Goal: Task Accomplishment & Management: Use online tool/utility

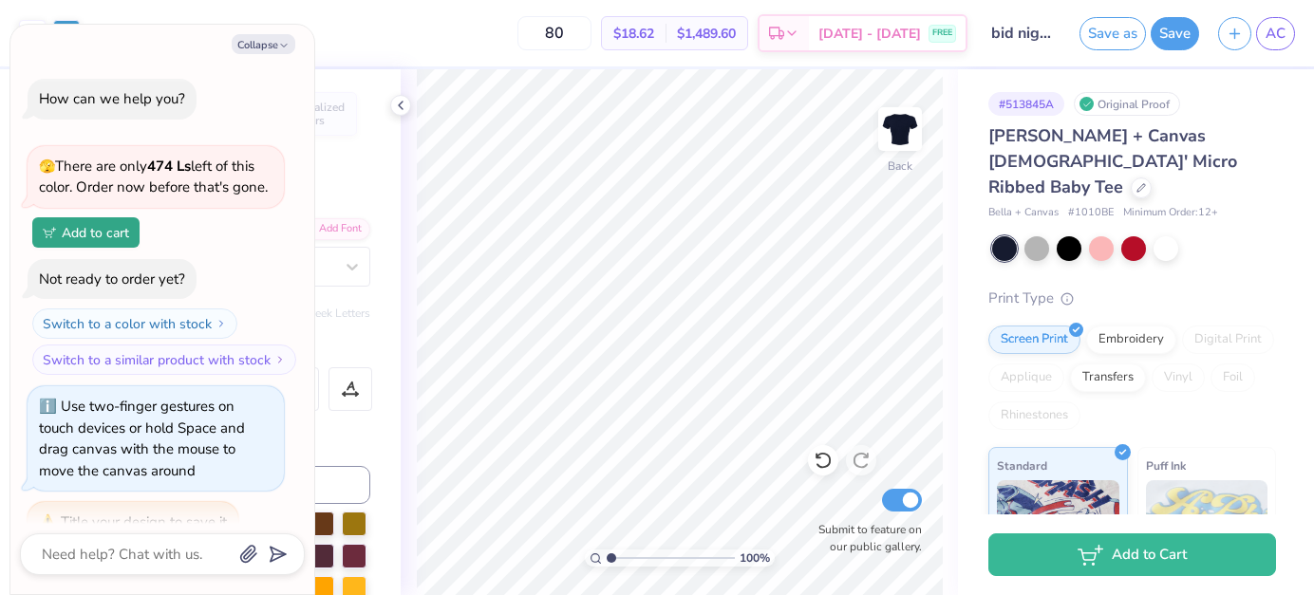
scroll to position [527, 0]
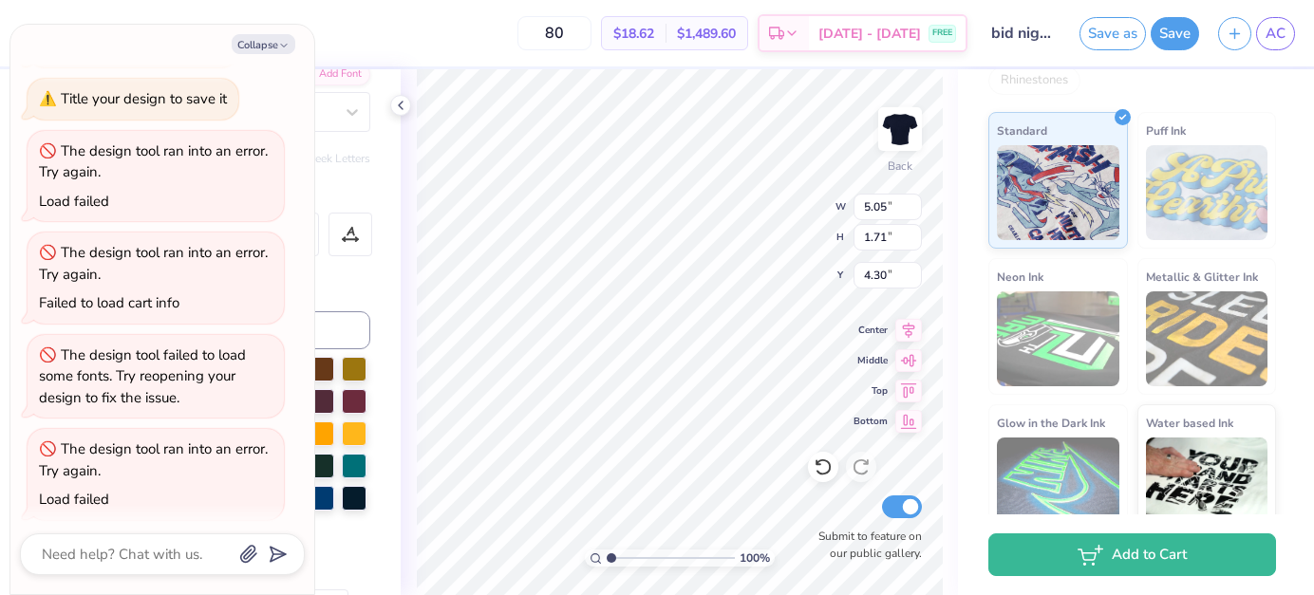
type textarea "x"
type input "3.32"
type input "3.22"
type input "5.61"
click at [263, 46] on button "Collapse" at bounding box center [264, 44] width 64 height 20
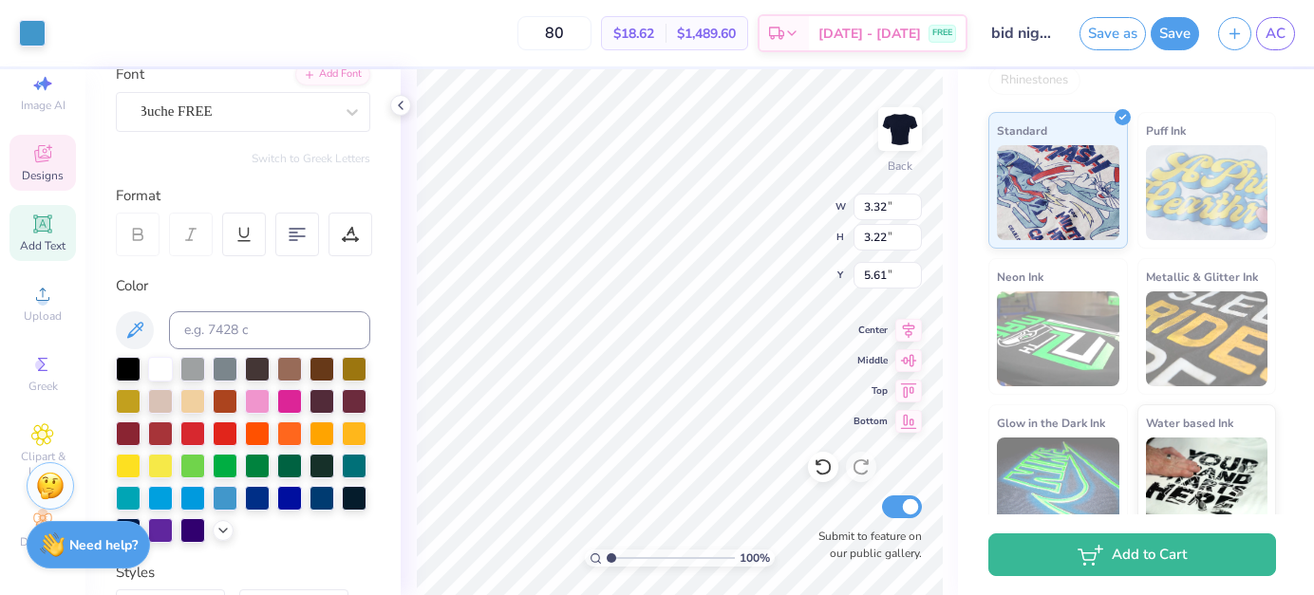
type textarea "x"
click at [22, 36] on div at bounding box center [32, 31] width 27 height 27
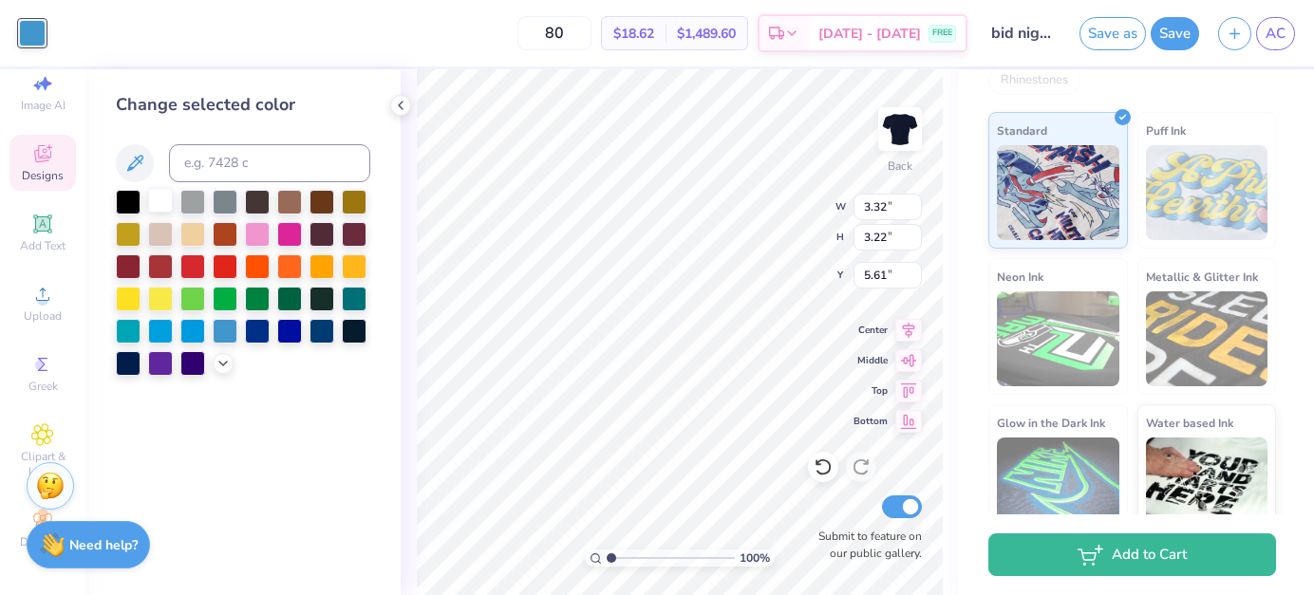
click at [162, 204] on div at bounding box center [160, 200] width 25 height 25
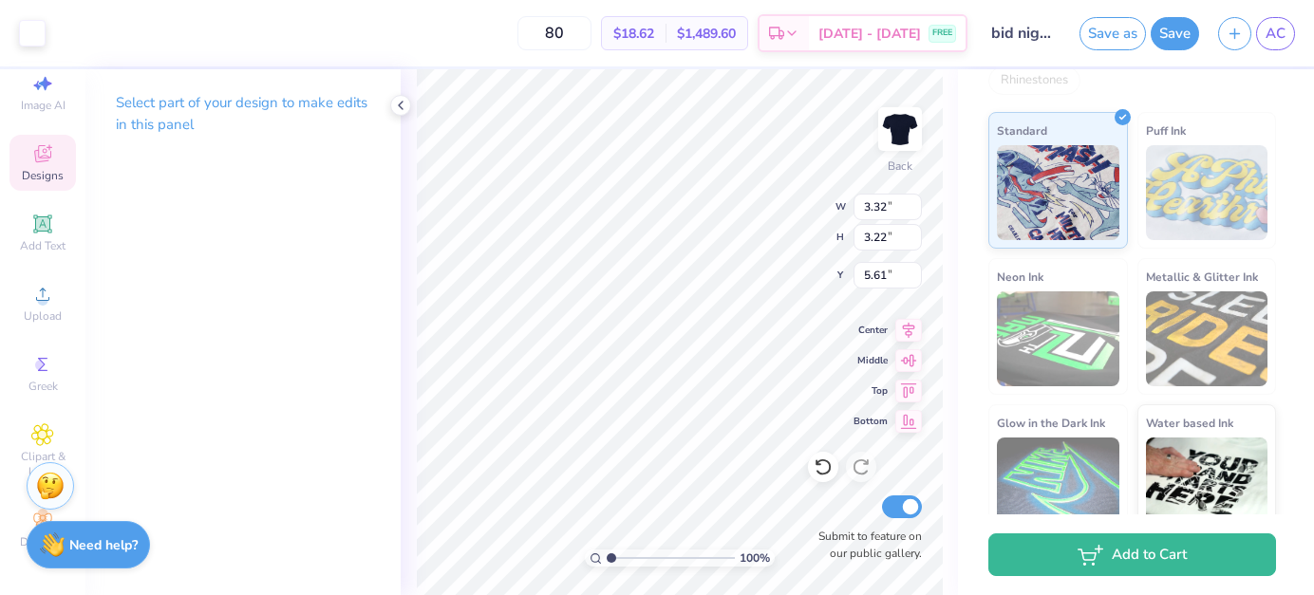
type input "3.27"
type input "2.97"
click at [36, 39] on div at bounding box center [32, 31] width 27 height 27
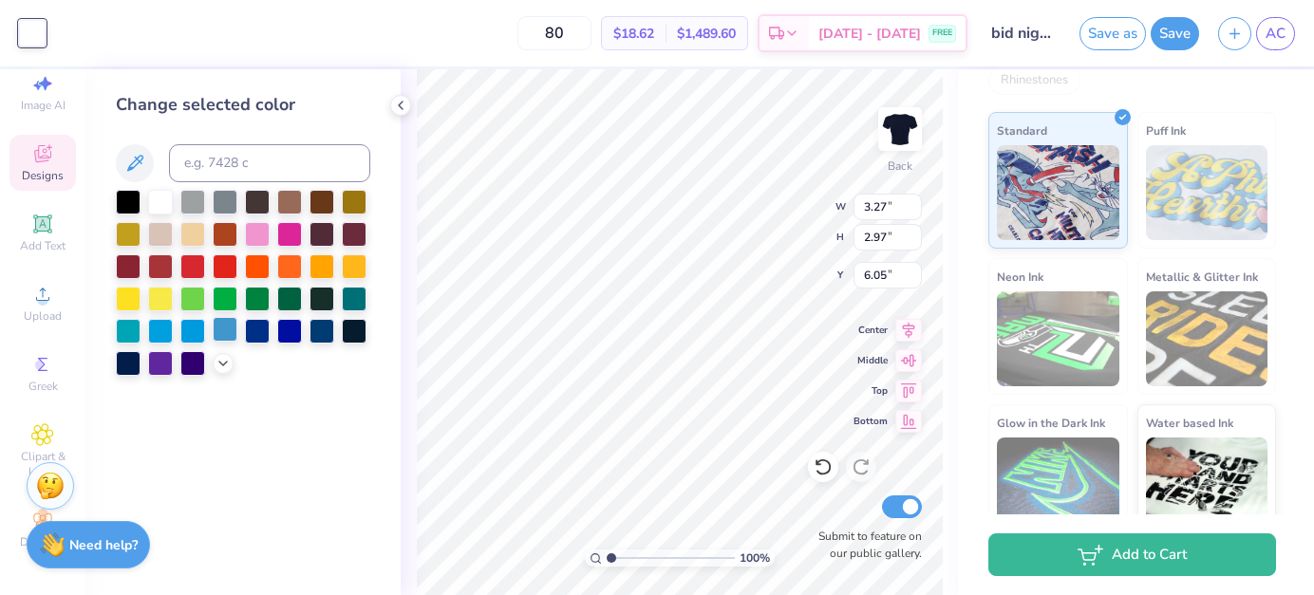
click at [225, 339] on div at bounding box center [225, 329] width 25 height 25
click at [907, 388] on icon at bounding box center [909, 388] width 16 height 14
type input "5.53"
click at [67, 173] on div "Designs" at bounding box center [42, 163] width 66 height 56
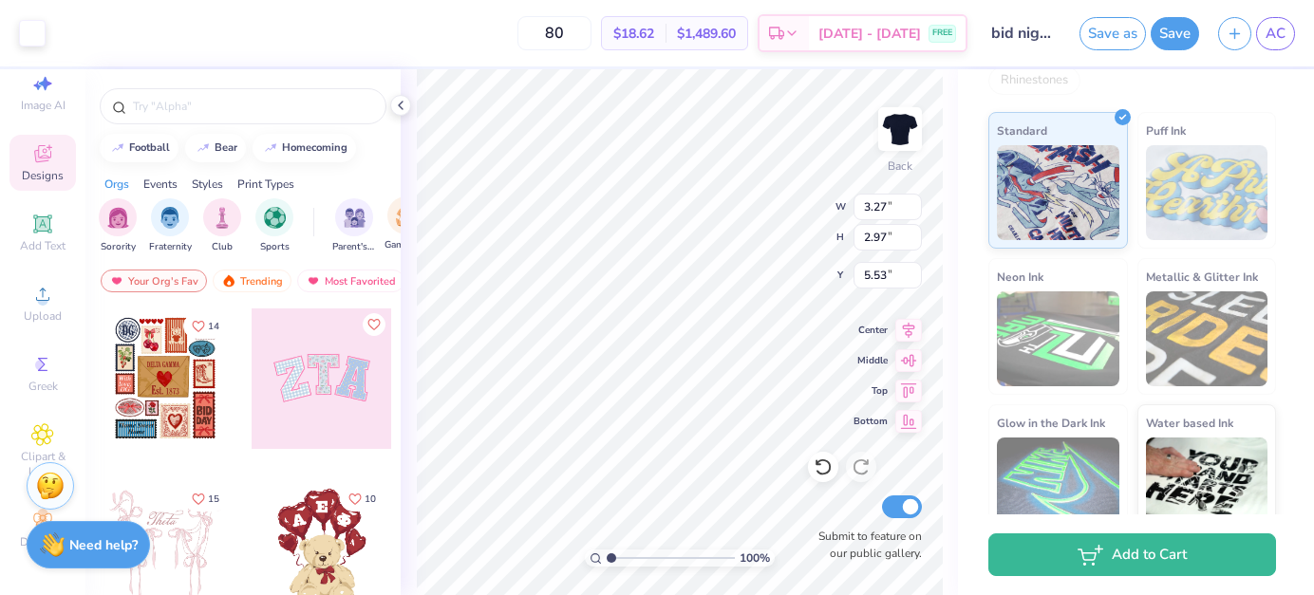
type input "3.32"
type input "3.22"
type input "6.01"
type input "3.20"
type input "3.11"
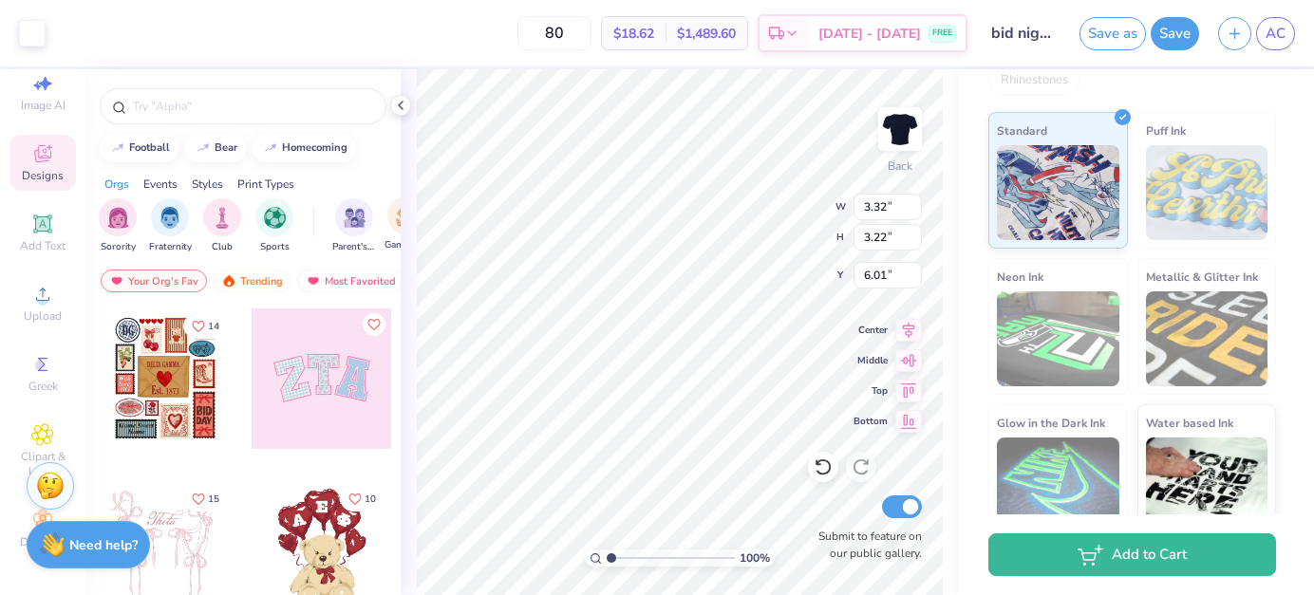
type input "6.12"
type input "5.05"
type input "1.71"
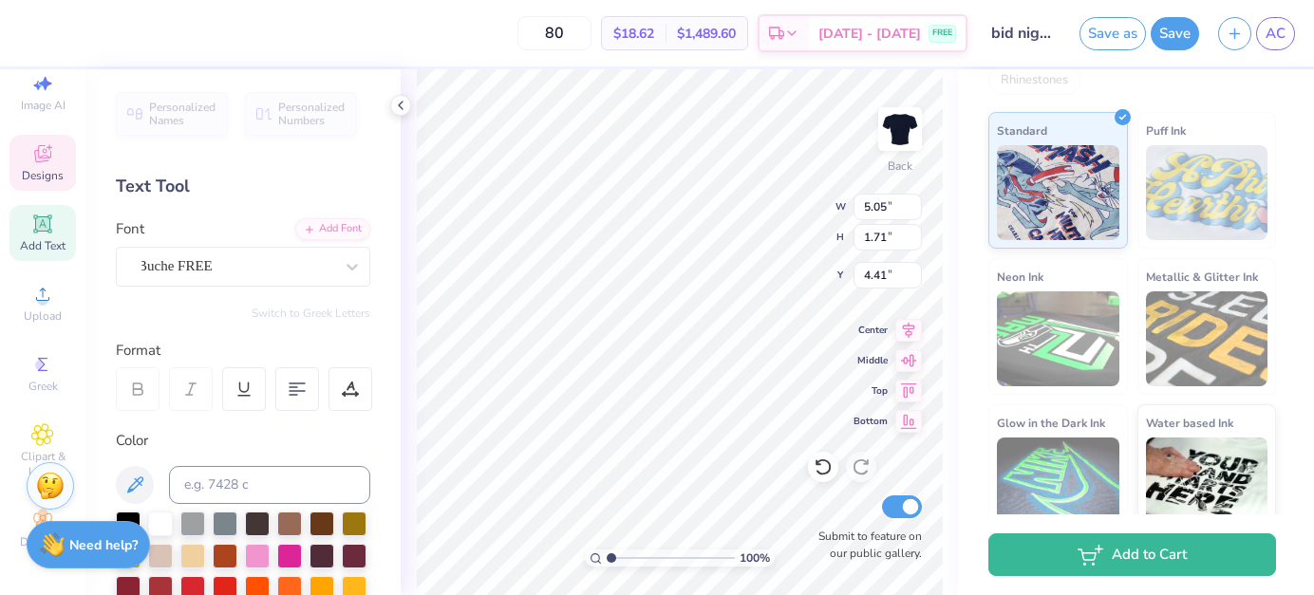
type input "4.13"
type input "3.27"
type input "2.97"
click at [904, 393] on icon at bounding box center [909, 388] width 16 height 14
type input "6.33"
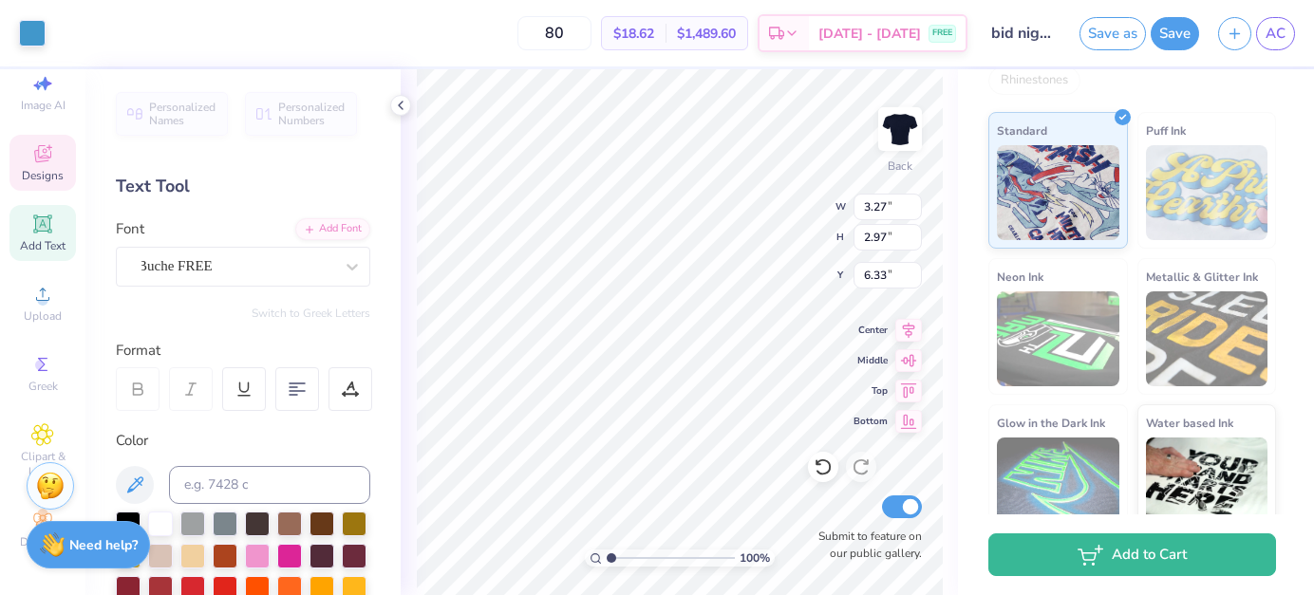
type input "3.20"
type input "3.11"
type input "6.12"
click at [303, 391] on 380 at bounding box center [297, 391] width 15 height 0
click at [278, 389] on div at bounding box center [297, 390] width 44 height 44
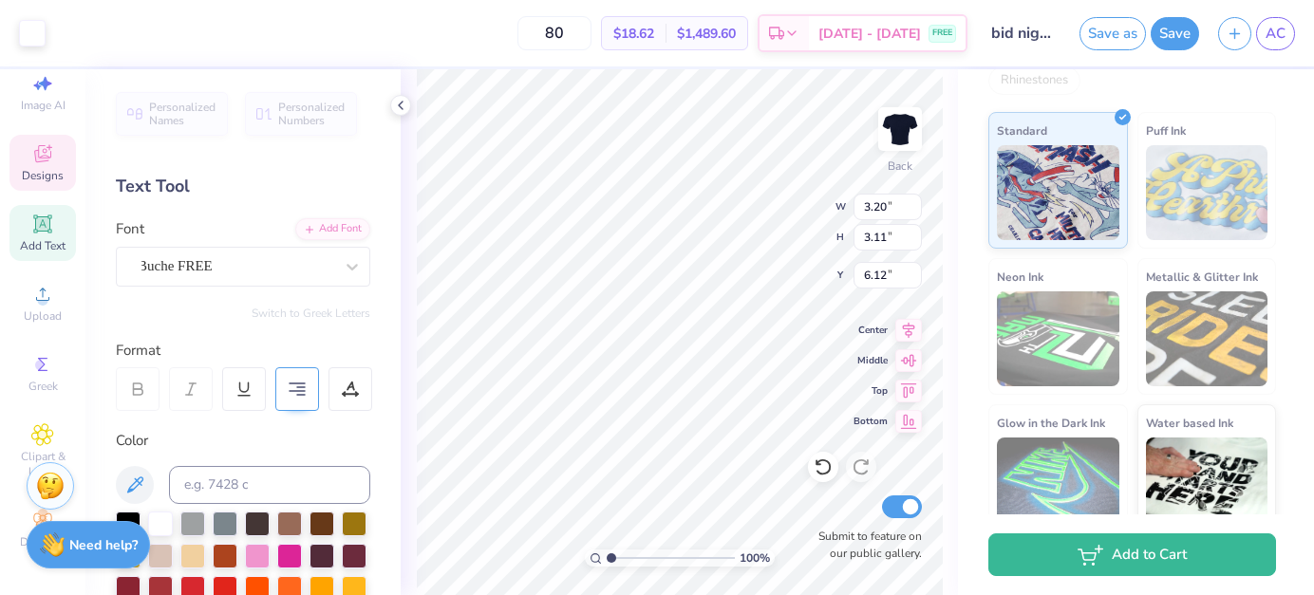
click at [292, 399] on div at bounding box center [297, 390] width 44 height 44
type input "3.20"
type input "3.11"
type input "6.12"
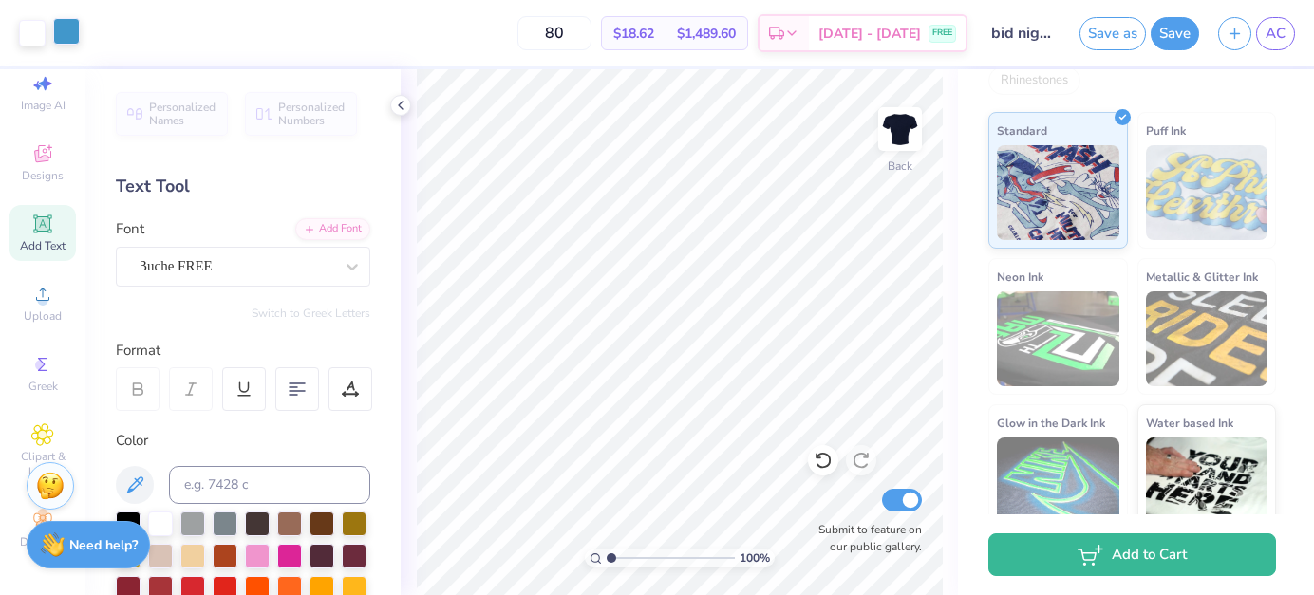
click at [63, 29] on div at bounding box center [66, 31] width 27 height 27
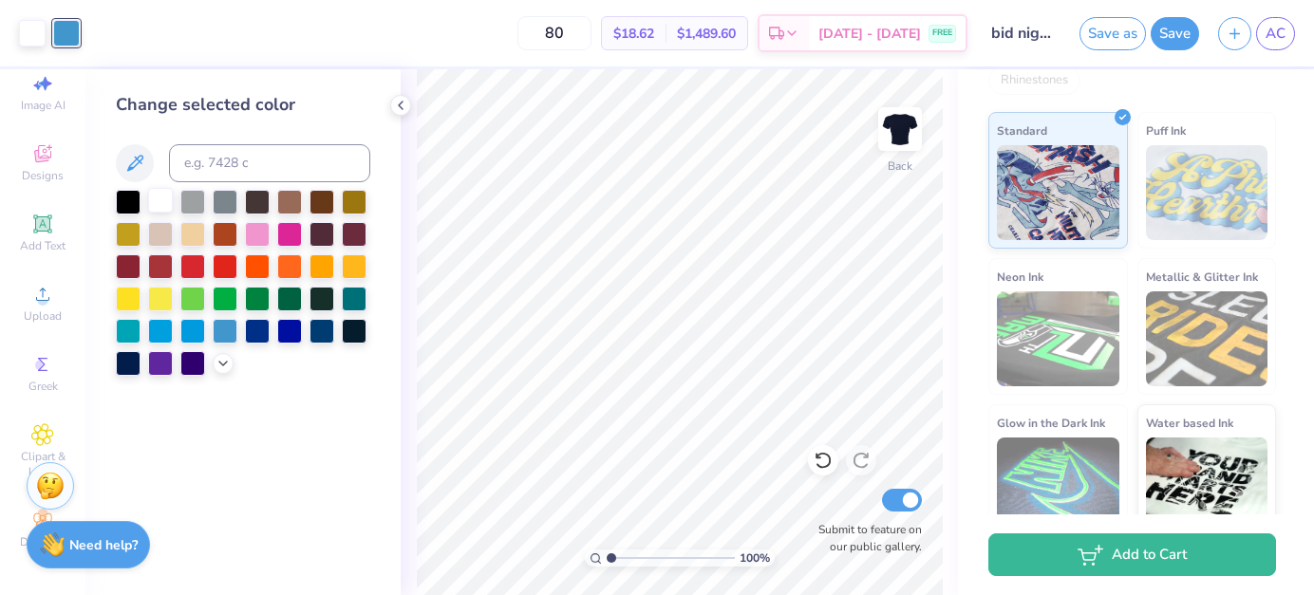
click at [167, 212] on div at bounding box center [160, 200] width 25 height 25
click at [40, 35] on div at bounding box center [32, 33] width 27 height 27
click at [229, 334] on div at bounding box center [225, 329] width 25 height 25
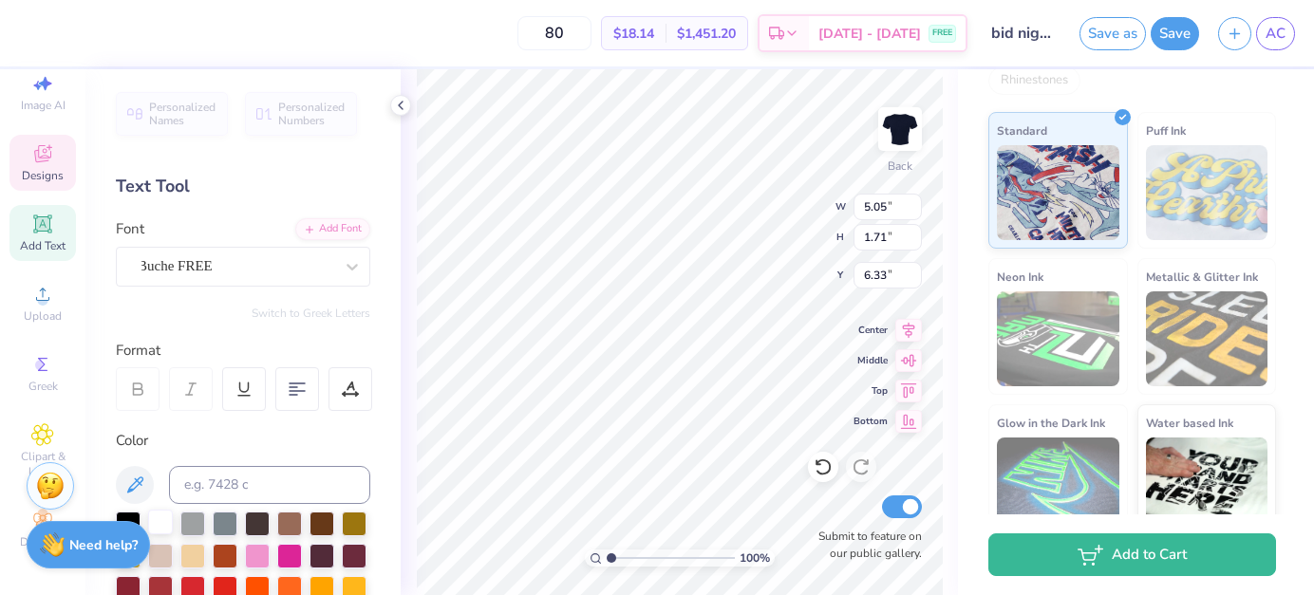
click at [165, 521] on div at bounding box center [160, 522] width 25 height 25
type input "4.13"
click at [156, 528] on div at bounding box center [160, 522] width 25 height 25
type input "6.40"
type input "1.22"
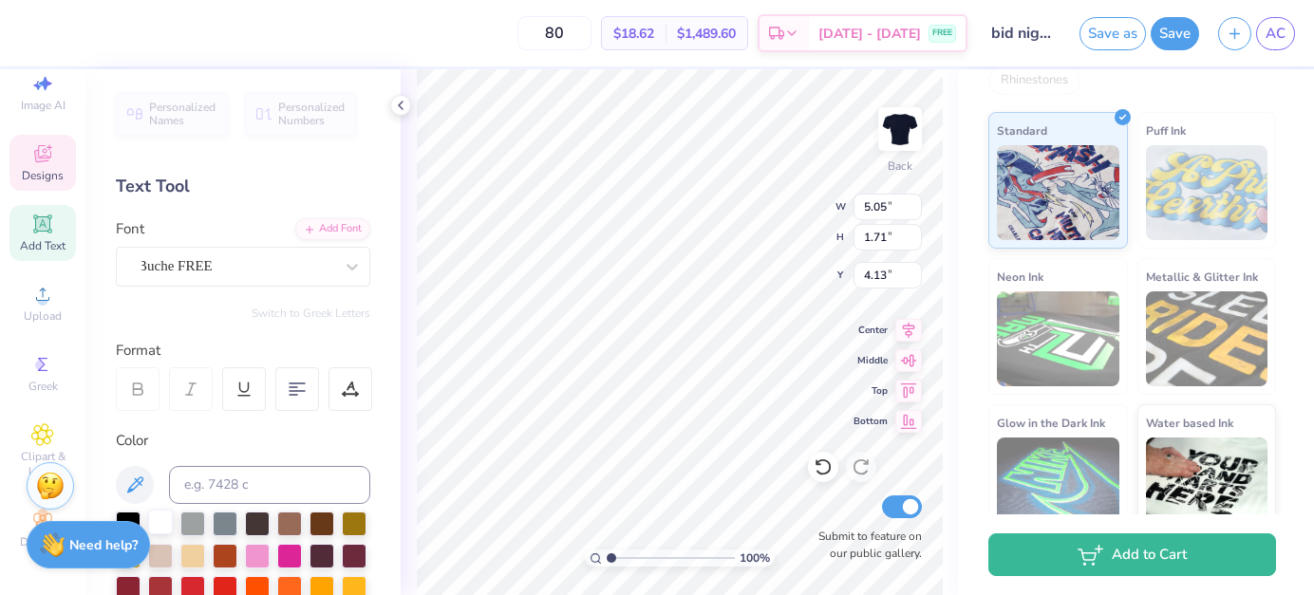
type input "8.22"
click at [153, 520] on div at bounding box center [160, 522] width 25 height 25
type input "2.34"
type input "3.36"
type input "8.50"
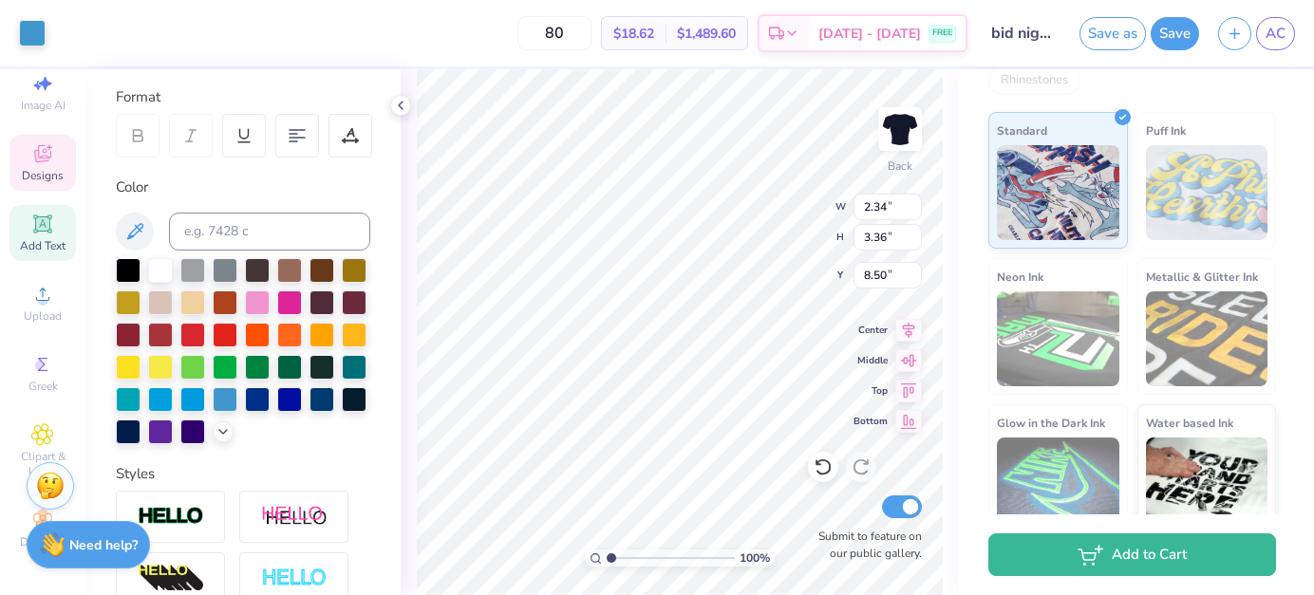
scroll to position [261, 0]
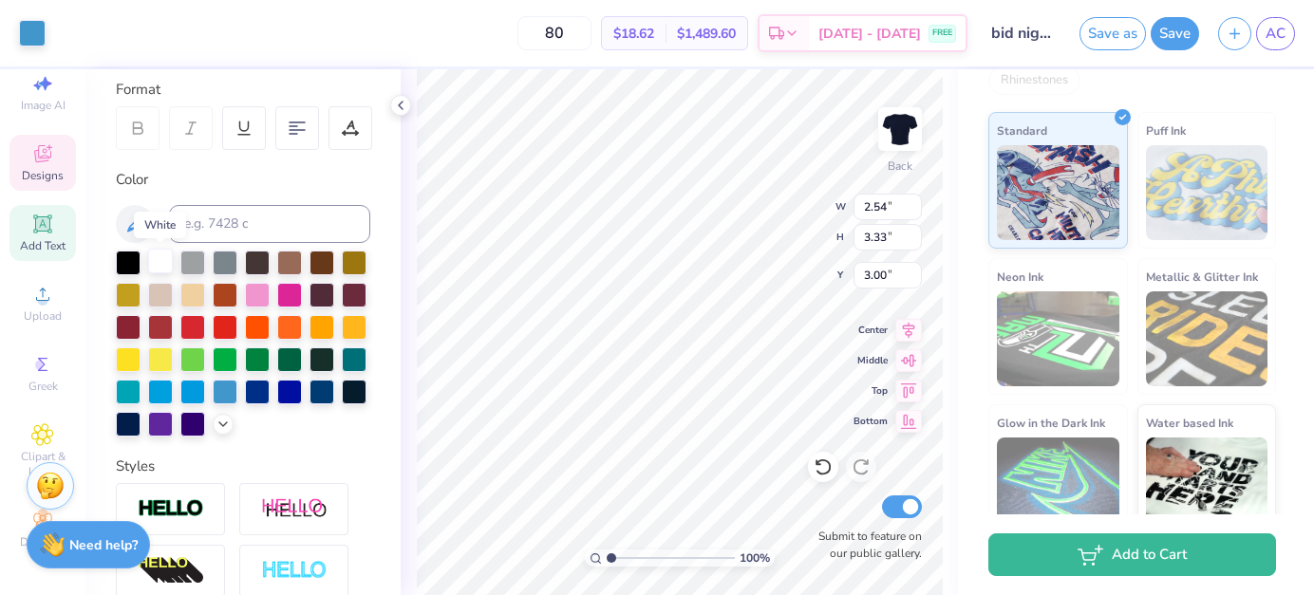
click at [153, 267] on div at bounding box center [160, 261] width 25 height 25
click at [163, 257] on div at bounding box center [160, 261] width 25 height 25
click at [161, 262] on div at bounding box center [160, 261] width 25 height 25
click at [42, 39] on div at bounding box center [32, 31] width 27 height 27
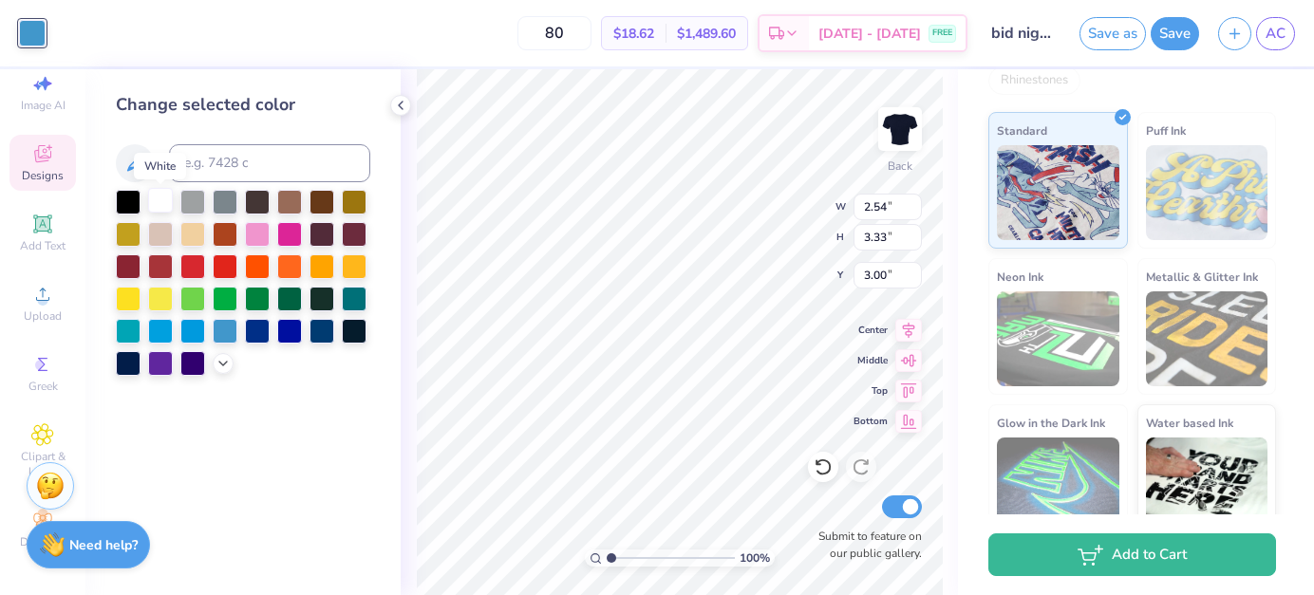
click at [167, 203] on div at bounding box center [160, 200] width 25 height 25
type input "3.20"
type input "3.11"
type input "6.12"
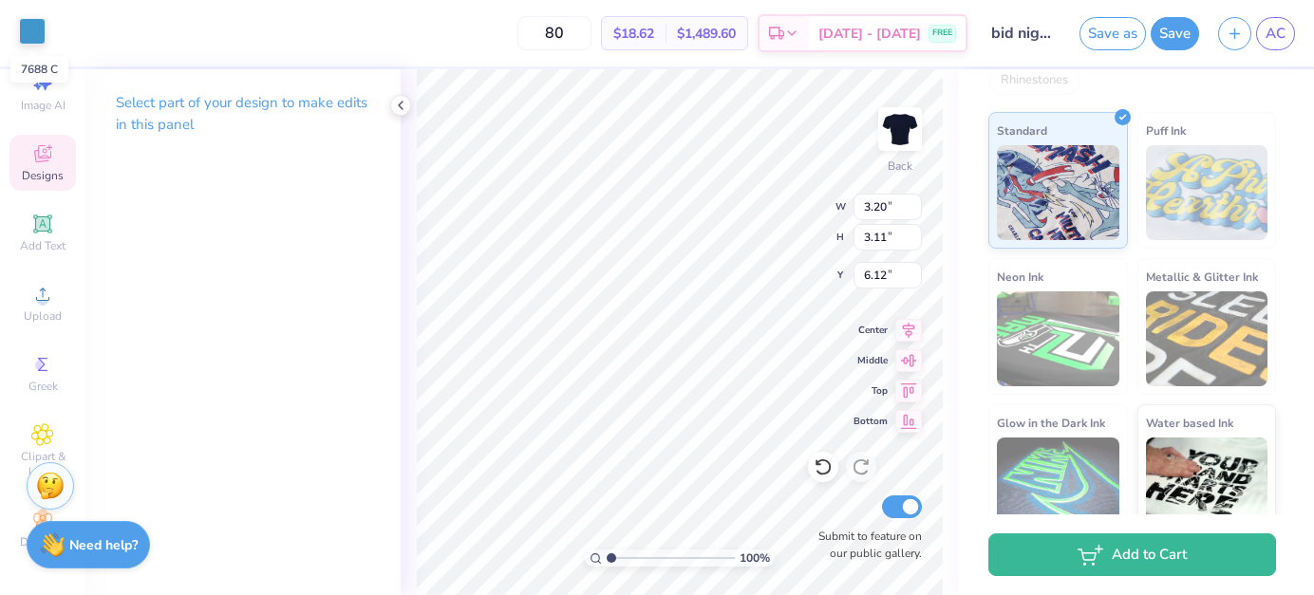
click at [41, 33] on div at bounding box center [32, 31] width 27 height 27
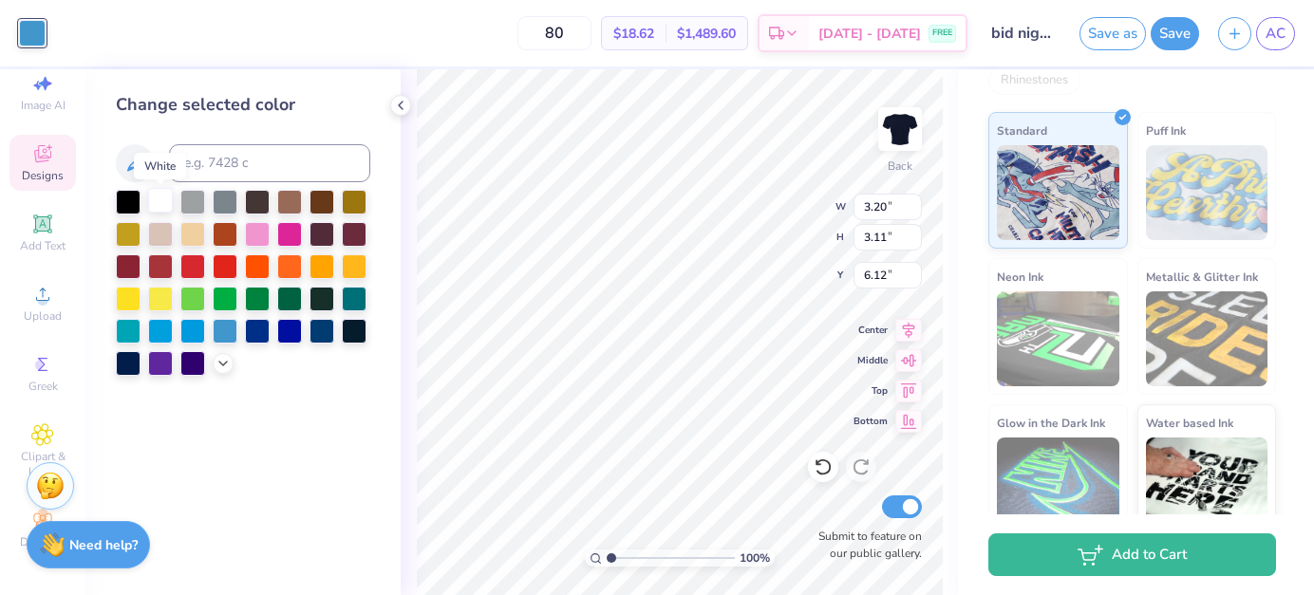
click at [162, 201] on div at bounding box center [160, 200] width 25 height 25
type input "2.33"
type input "3.32"
type input "8.50"
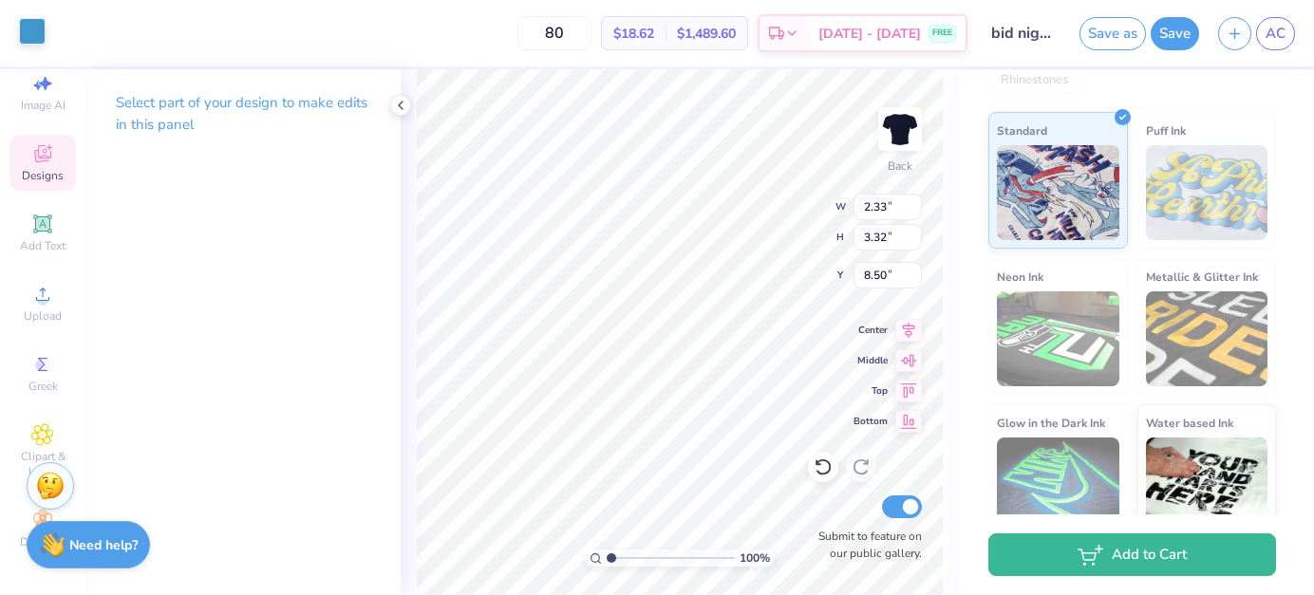
click at [35, 33] on div at bounding box center [32, 31] width 27 height 27
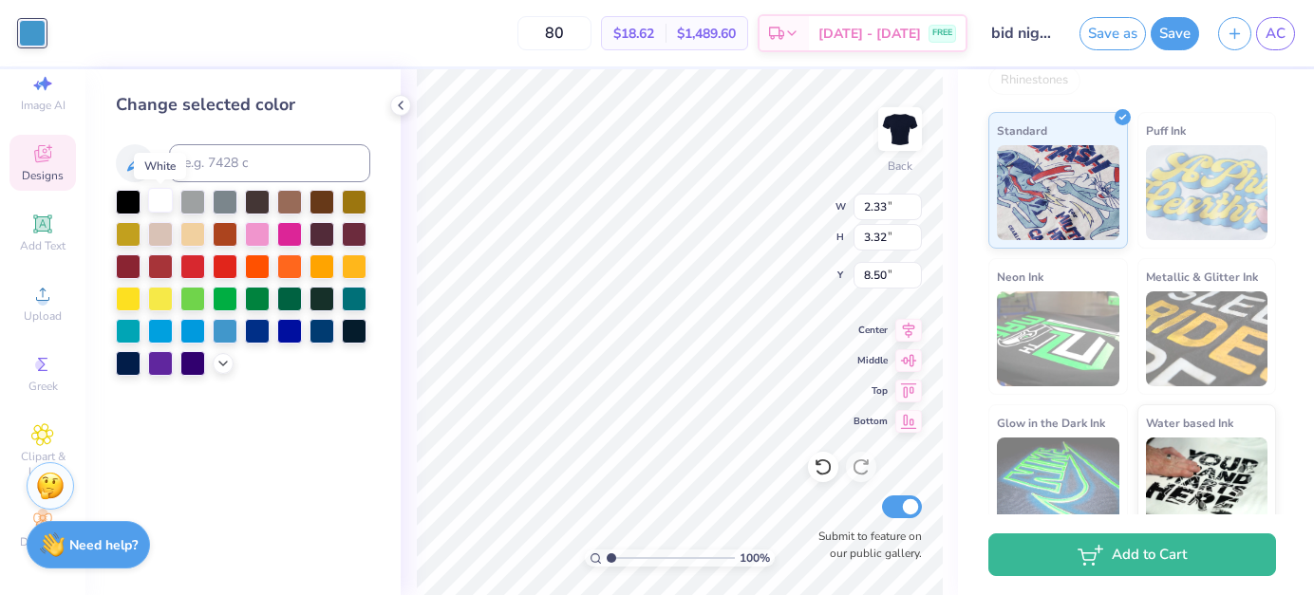
click at [161, 204] on div at bounding box center [160, 200] width 25 height 25
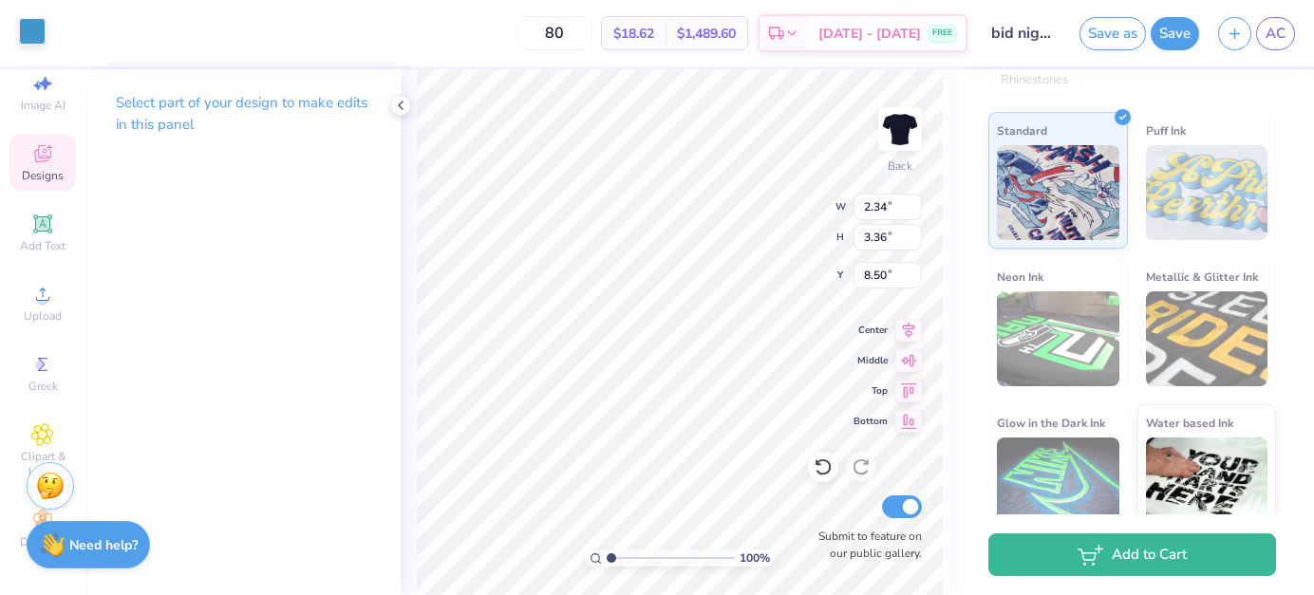
click at [43, 36] on div at bounding box center [32, 31] width 27 height 27
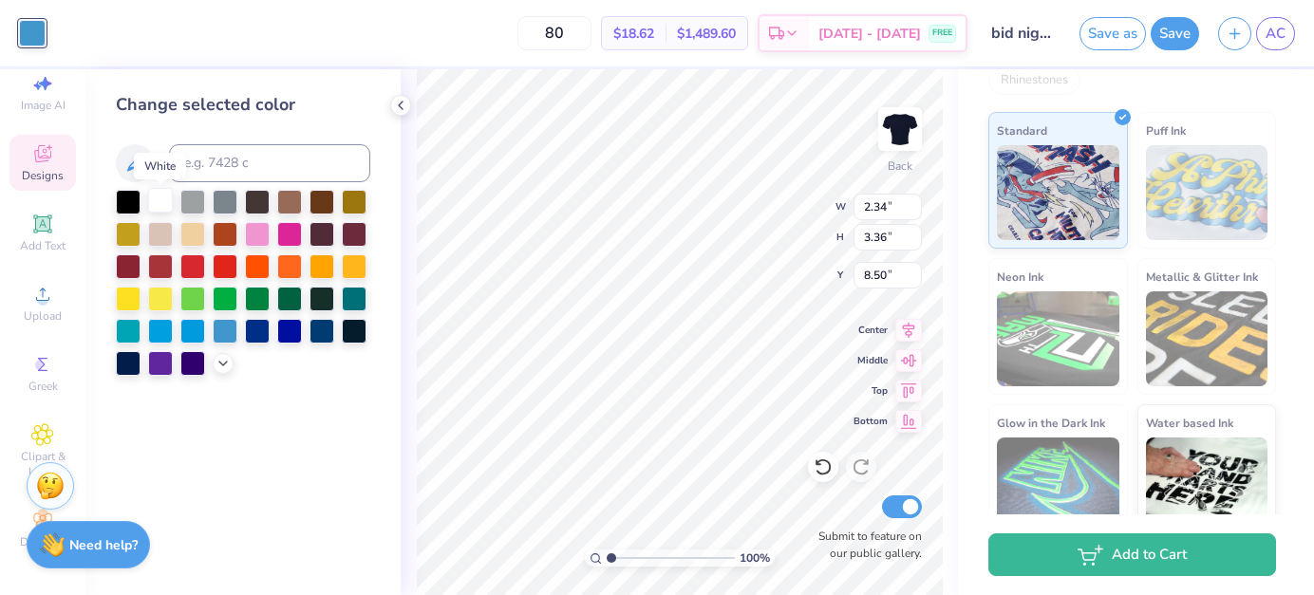
click at [163, 204] on div at bounding box center [160, 200] width 25 height 25
type input "2.33"
type input "3.32"
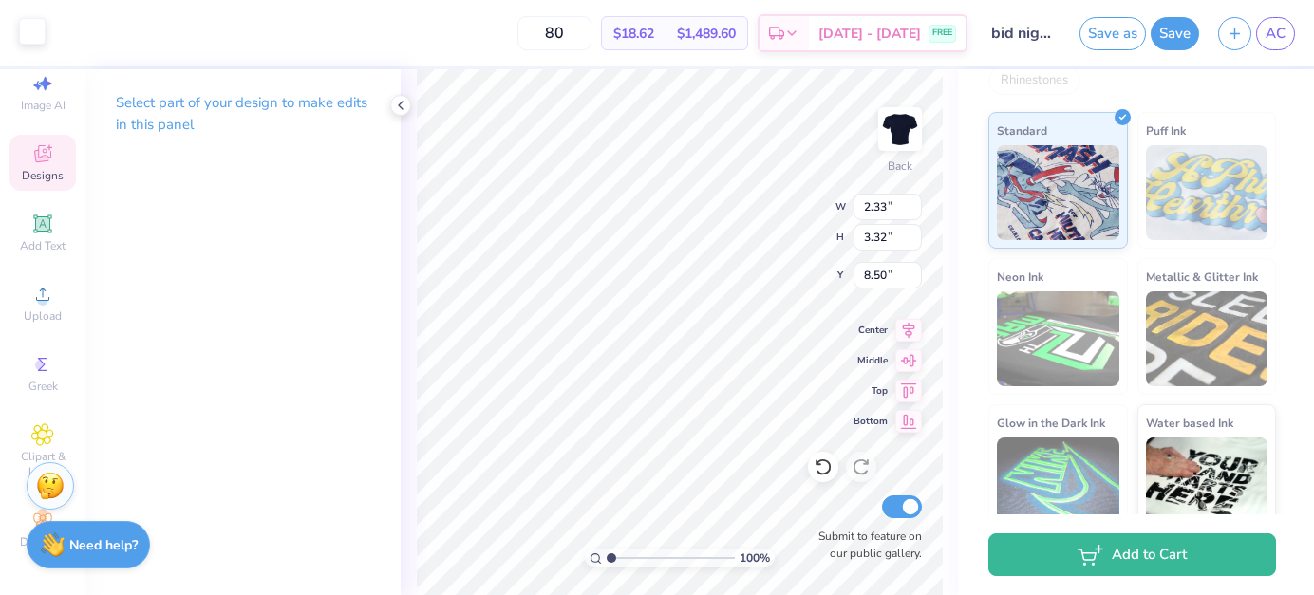
click at [38, 35] on div at bounding box center [32, 31] width 27 height 27
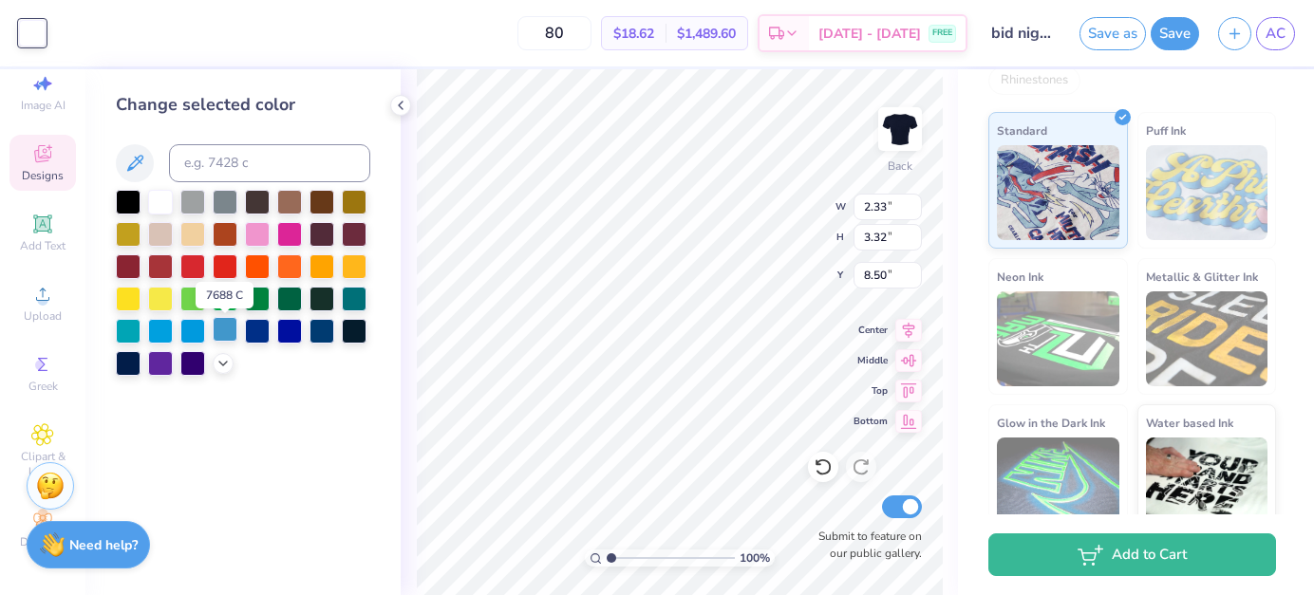
click at [232, 332] on div at bounding box center [225, 329] width 25 height 25
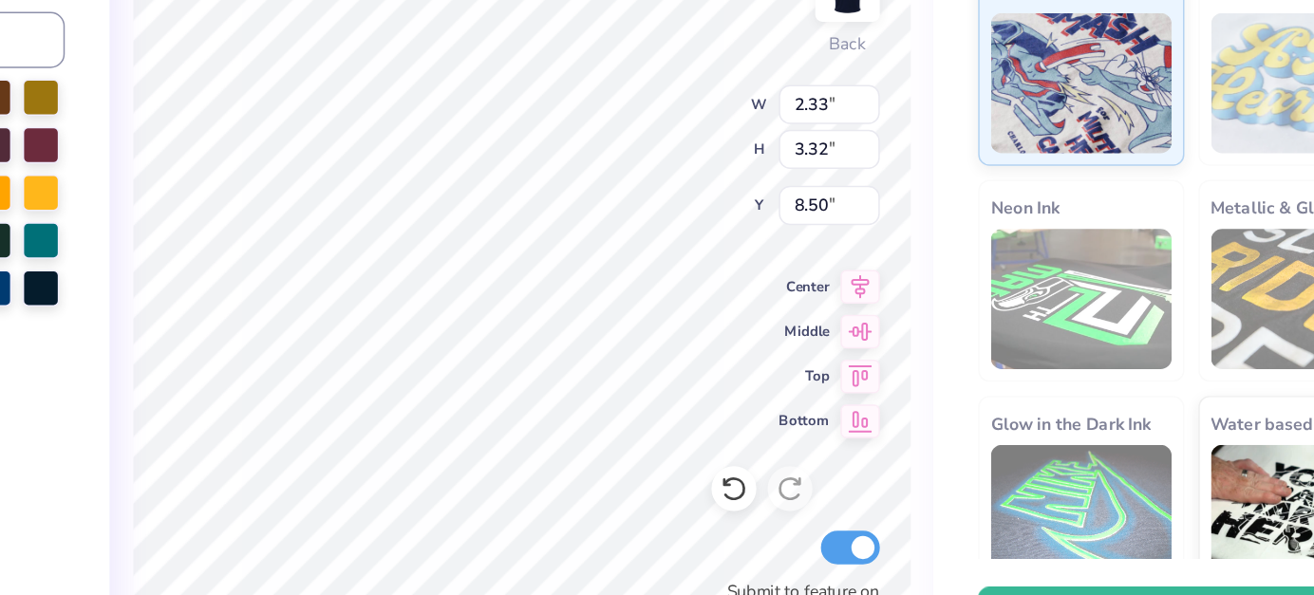
type input "3.20"
type input "3.11"
type input "6.12"
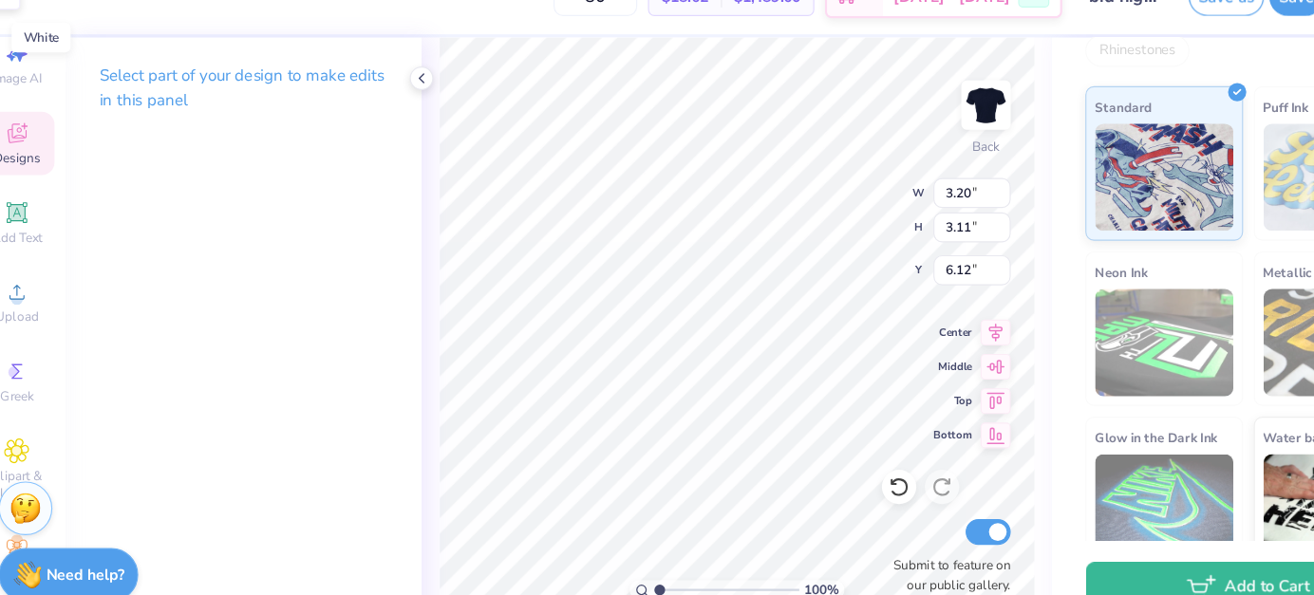
click at [19, 18] on div at bounding box center [32, 31] width 27 height 27
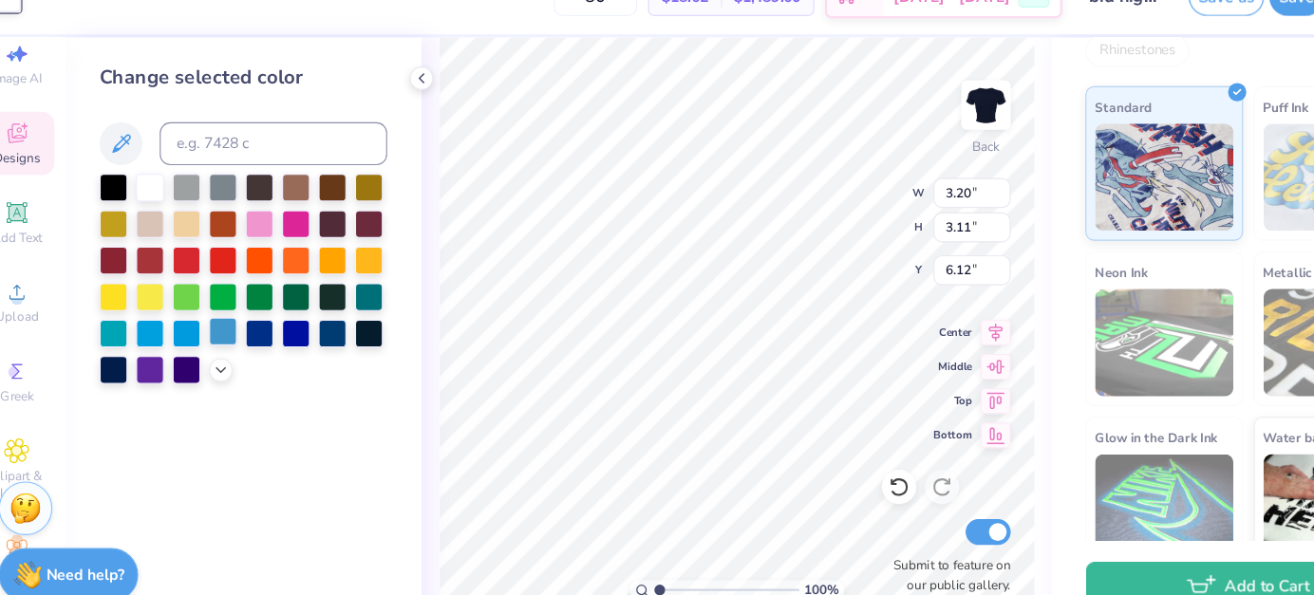
click at [213, 317] on div at bounding box center [225, 329] width 25 height 25
type input "3.27"
type input "2.97"
type input "6.33"
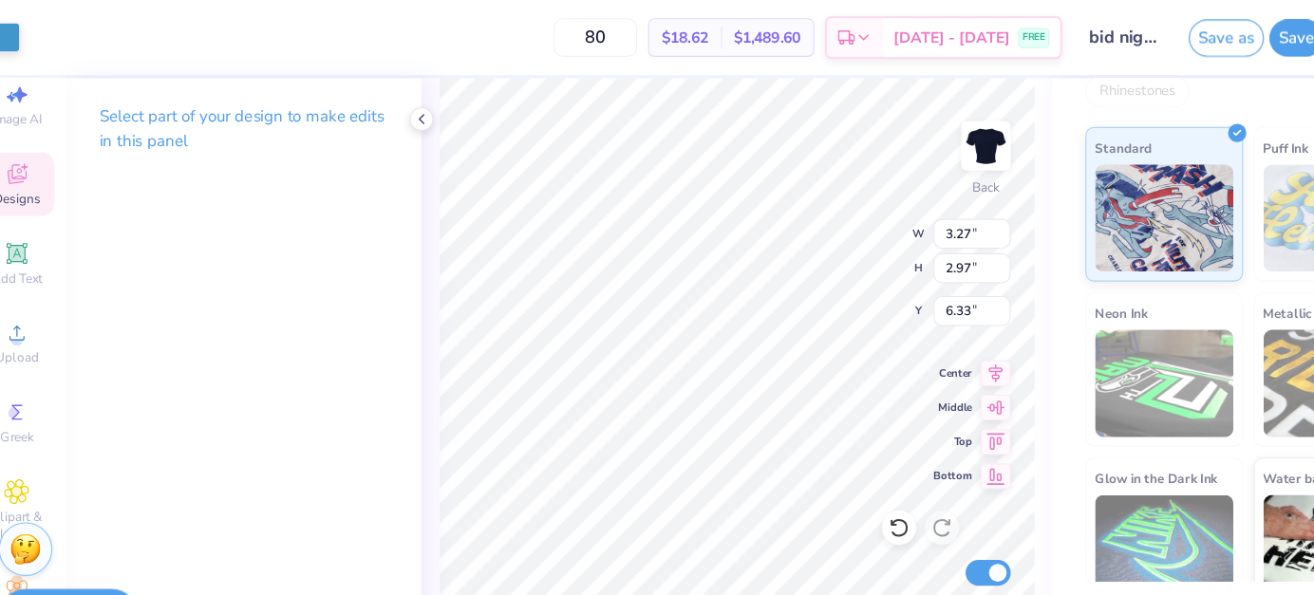
scroll to position [0, 0]
click at [19, 31] on div at bounding box center [32, 31] width 27 height 27
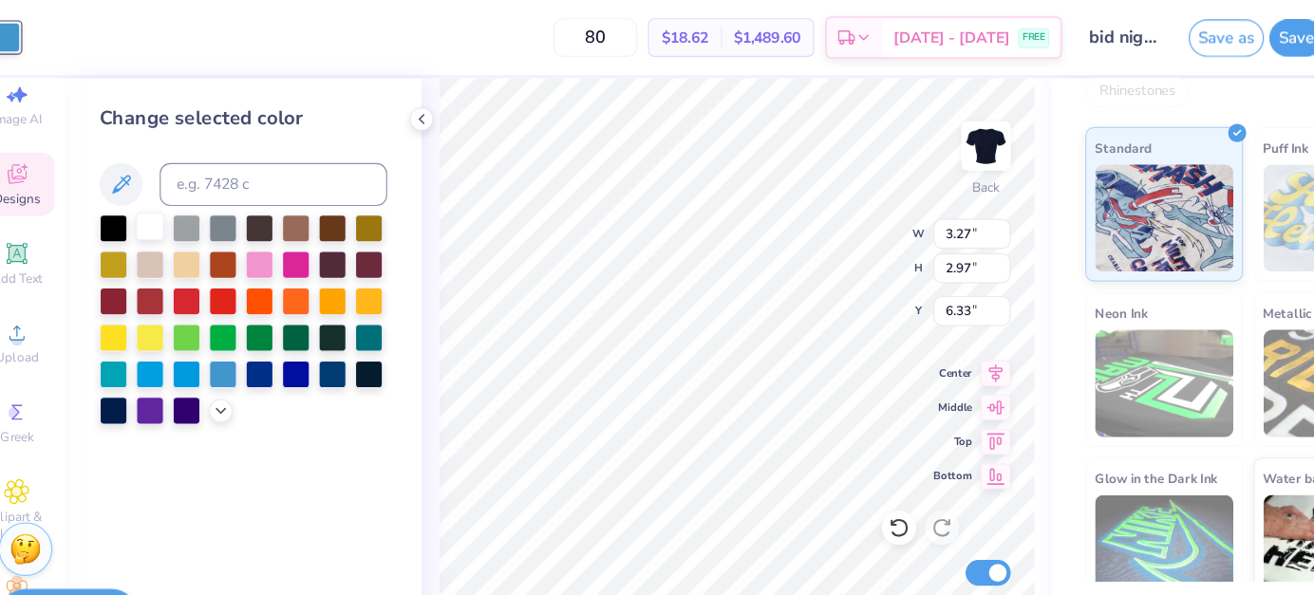
click at [148, 190] on div at bounding box center [160, 200] width 25 height 25
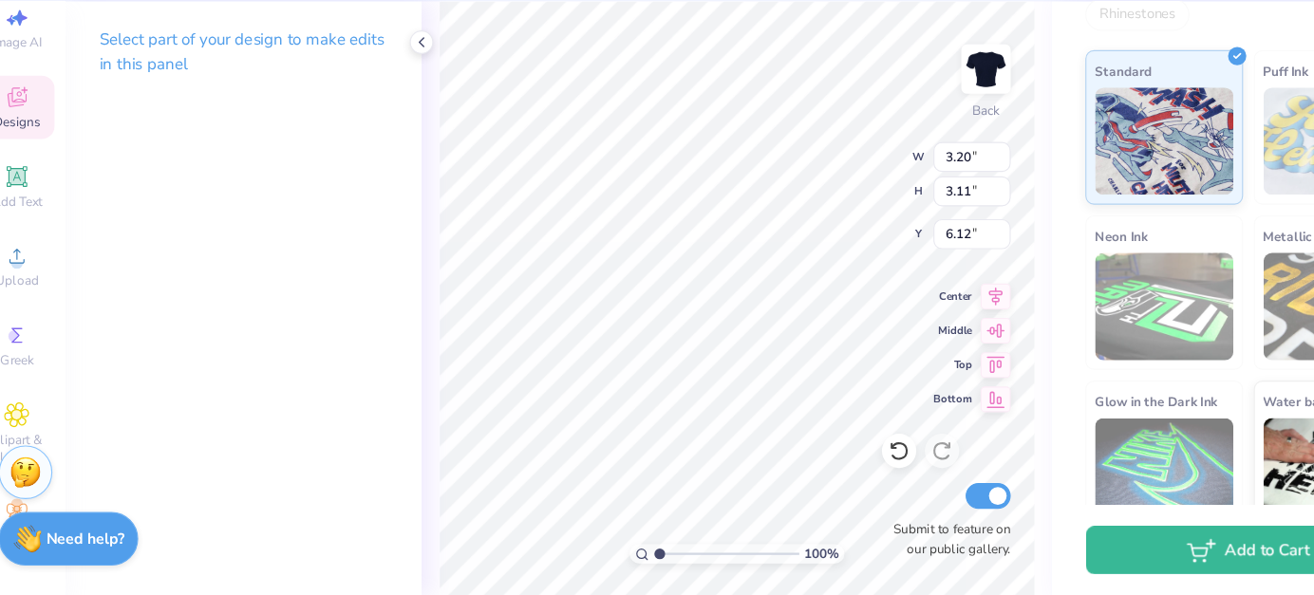
click at [181, 92] on p "Select part of your design to make edits in this panel" at bounding box center [243, 114] width 255 height 44
click at [371, 448] on div "Select part of your design to make edits in this panel" at bounding box center [242, 332] width 315 height 526
type input "5.84"
type input "2.33"
type input "8.50"
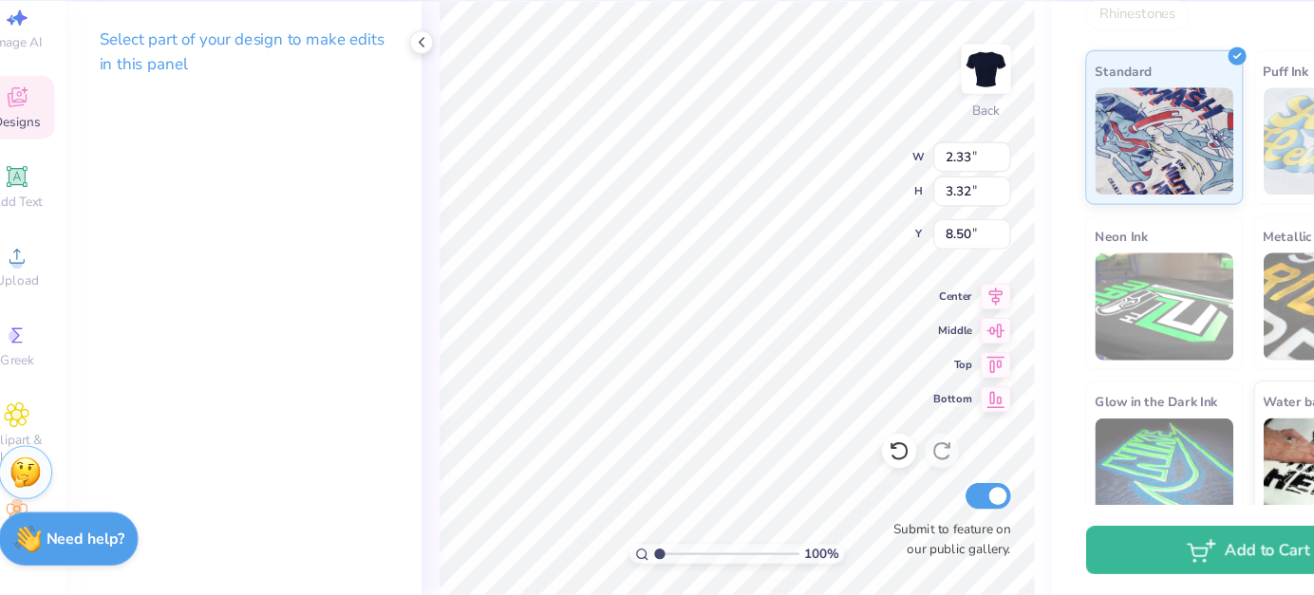
type input "3.20"
type input "3.11"
type input "6.04"
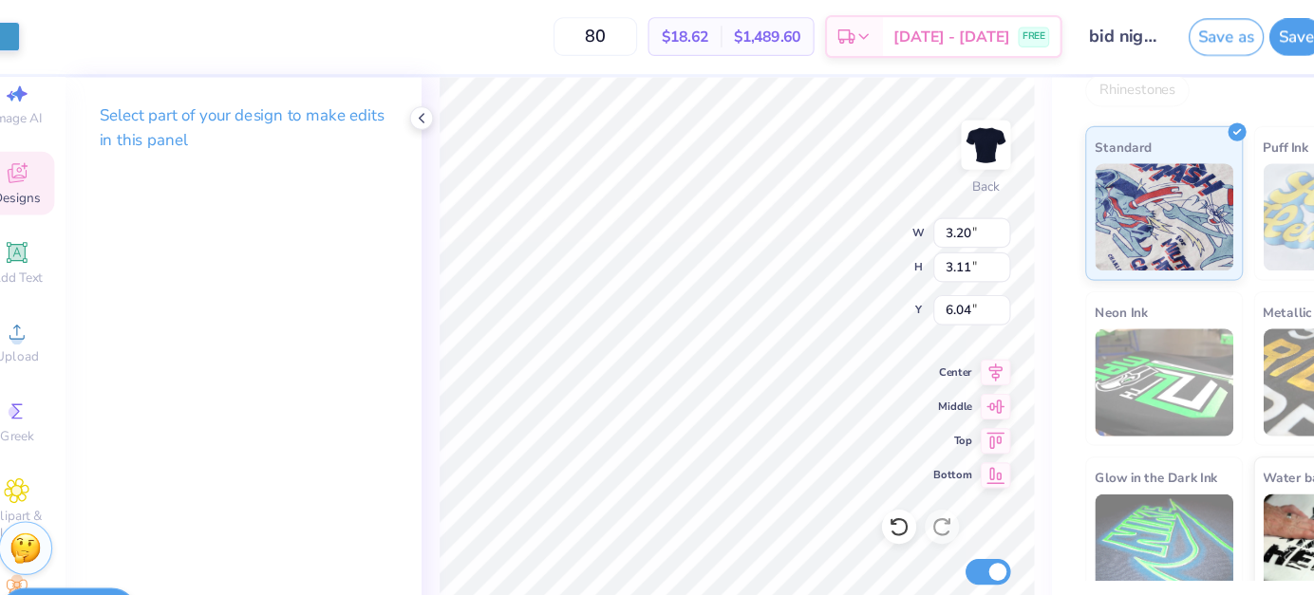
click at [401, 478] on div "100 % Back W 3.20 3.20 " H 3.11 3.11 " Y 6.04 6.04 " Center Middle Top Bottom S…" at bounding box center [680, 332] width 558 height 526
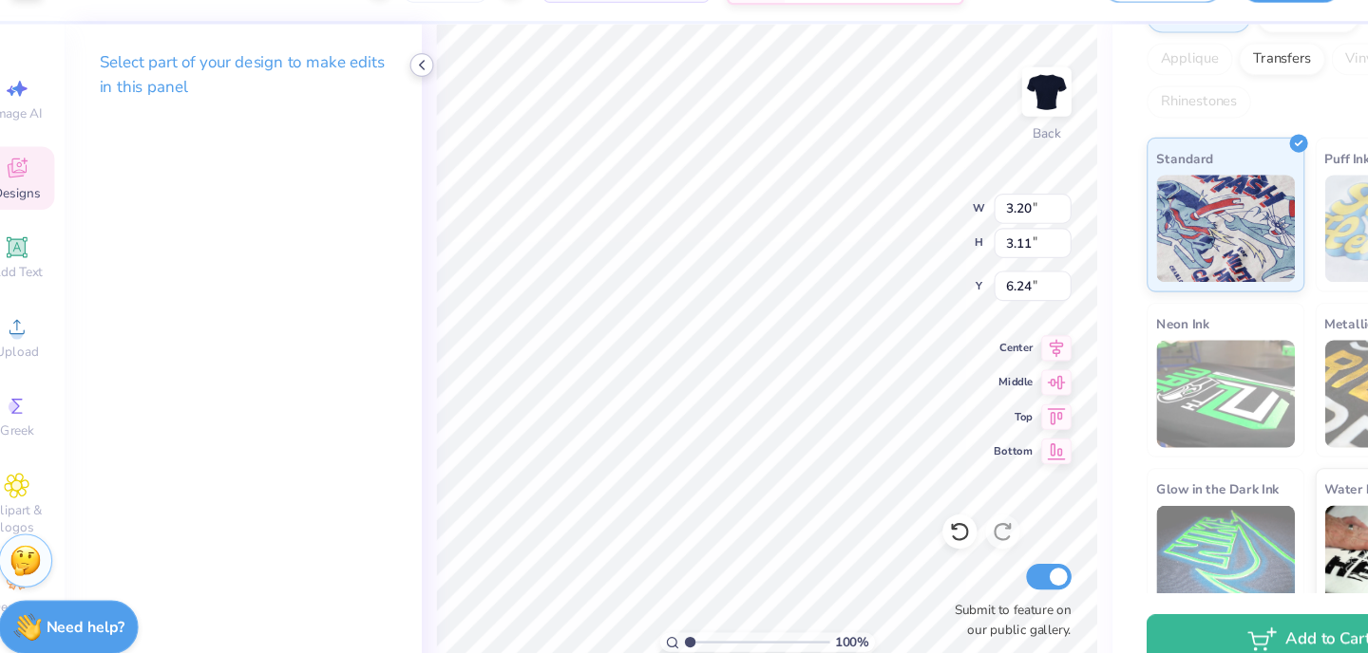
click at [393, 98] on icon at bounding box center [400, 105] width 15 height 15
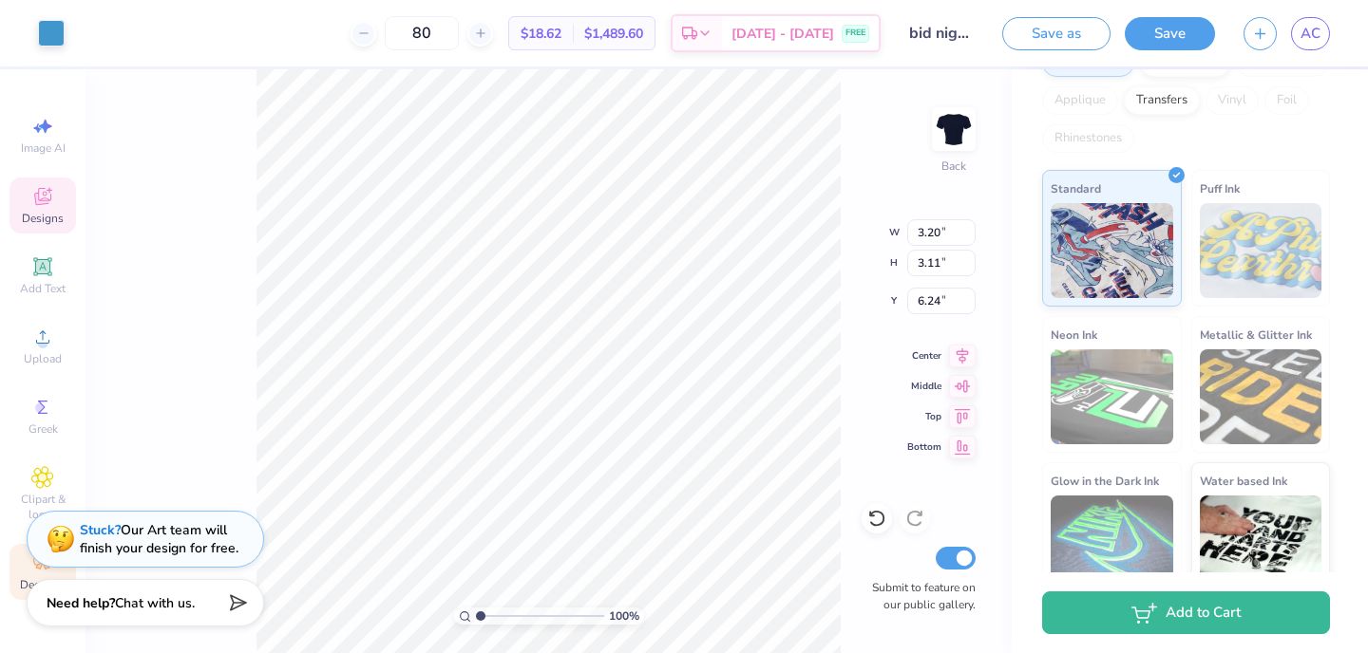
click at [22, 578] on span "Decorate" at bounding box center [43, 584] width 46 height 15
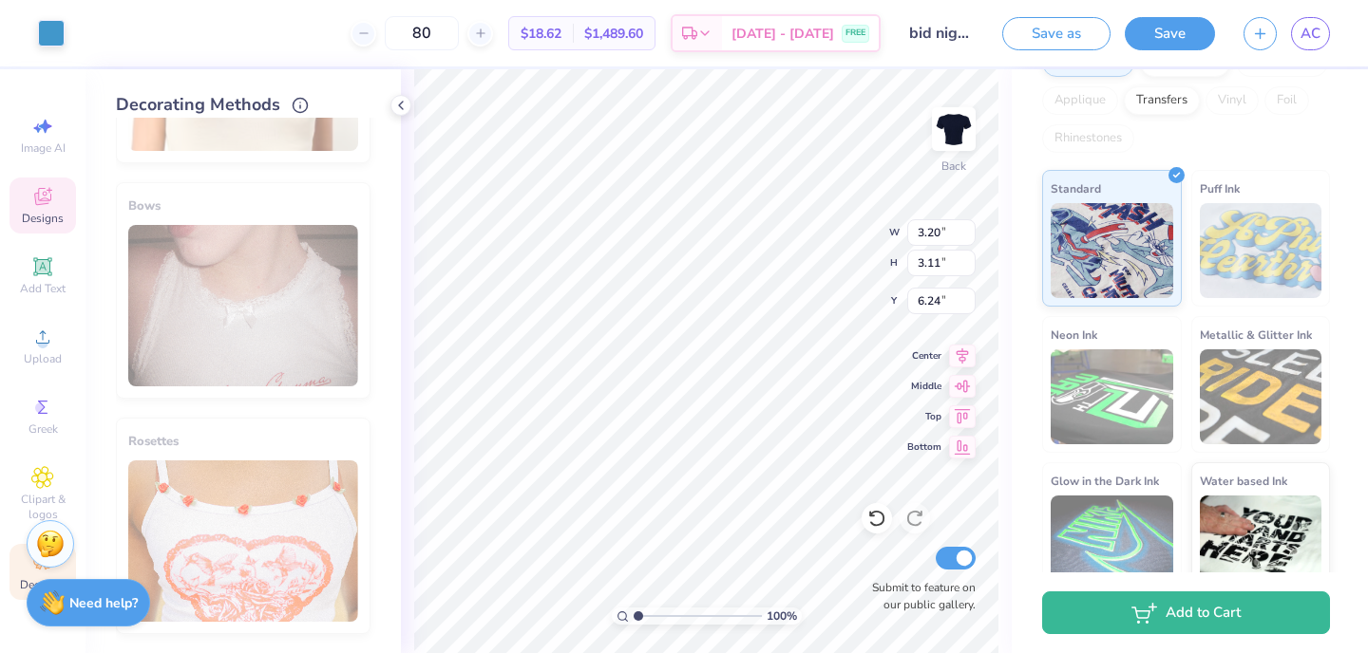
scroll to position [1159, 0]
click at [51, 178] on div "Image AI Designs Add Text Upload Greek Clipart & logos Decorate" at bounding box center [42, 353] width 66 height 493
click at [53, 192] on icon at bounding box center [42, 196] width 23 height 23
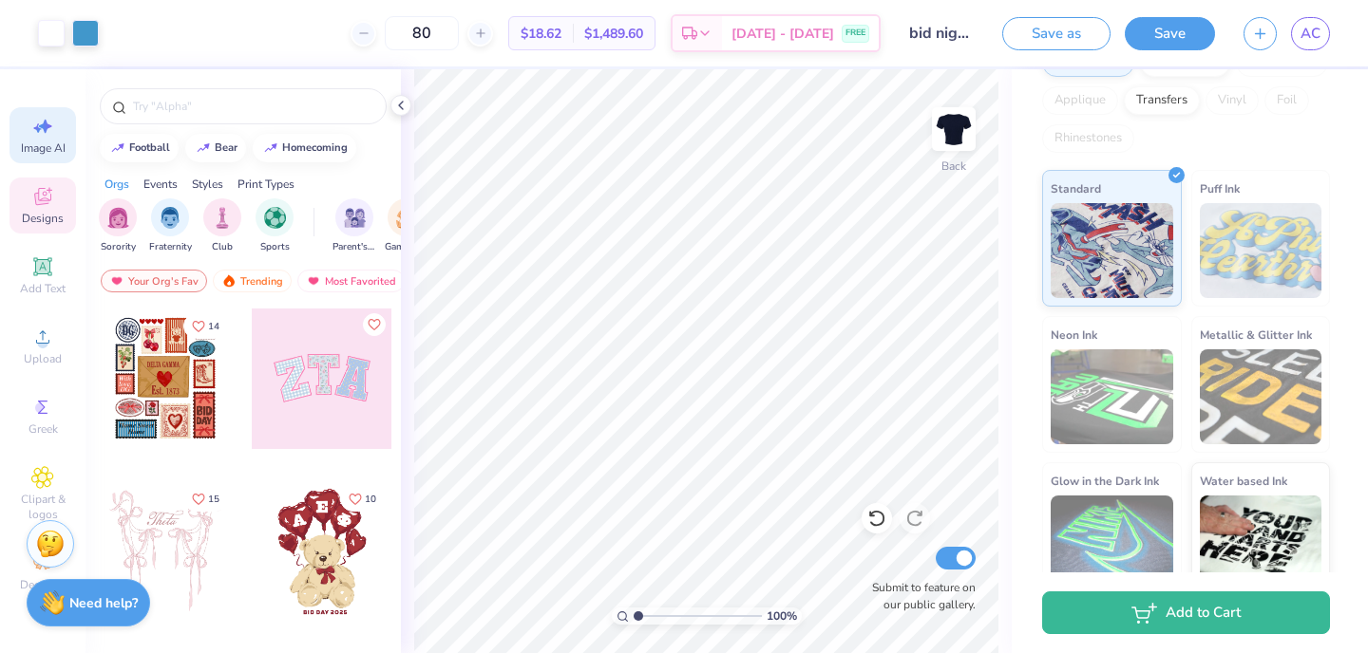
click at [39, 129] on icon at bounding box center [37, 127] width 9 height 9
select select "4"
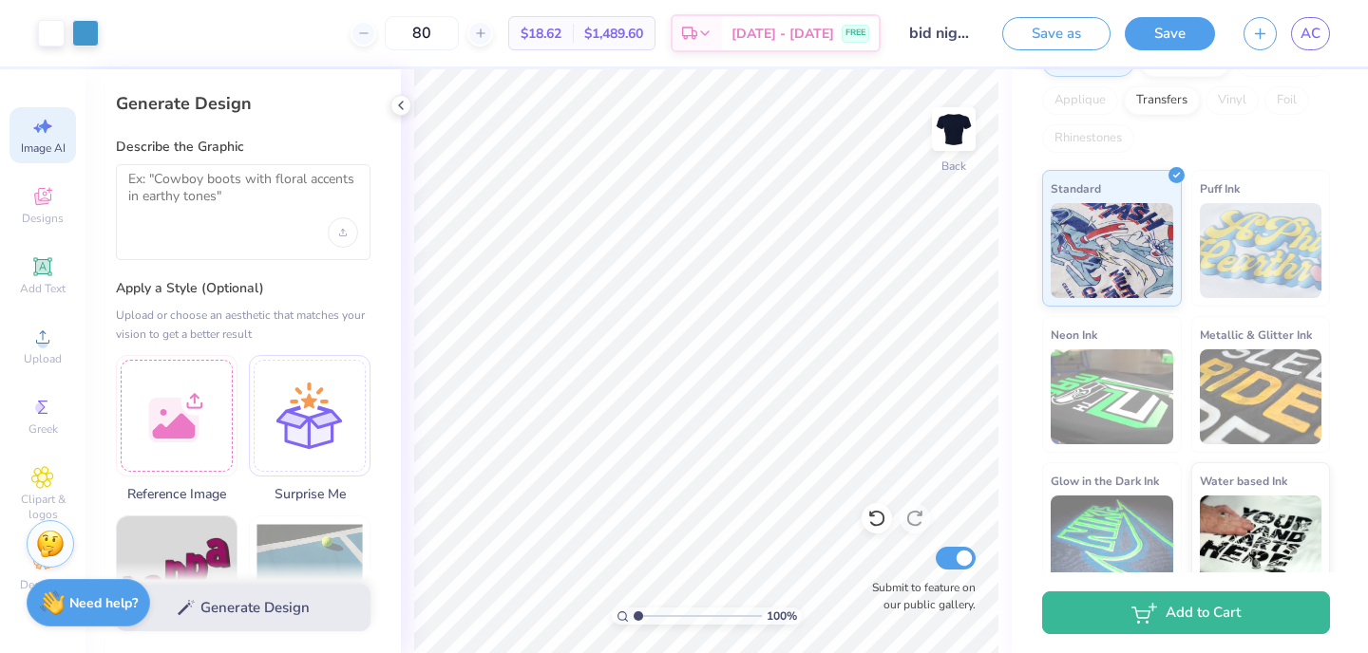
scroll to position [0, 0]
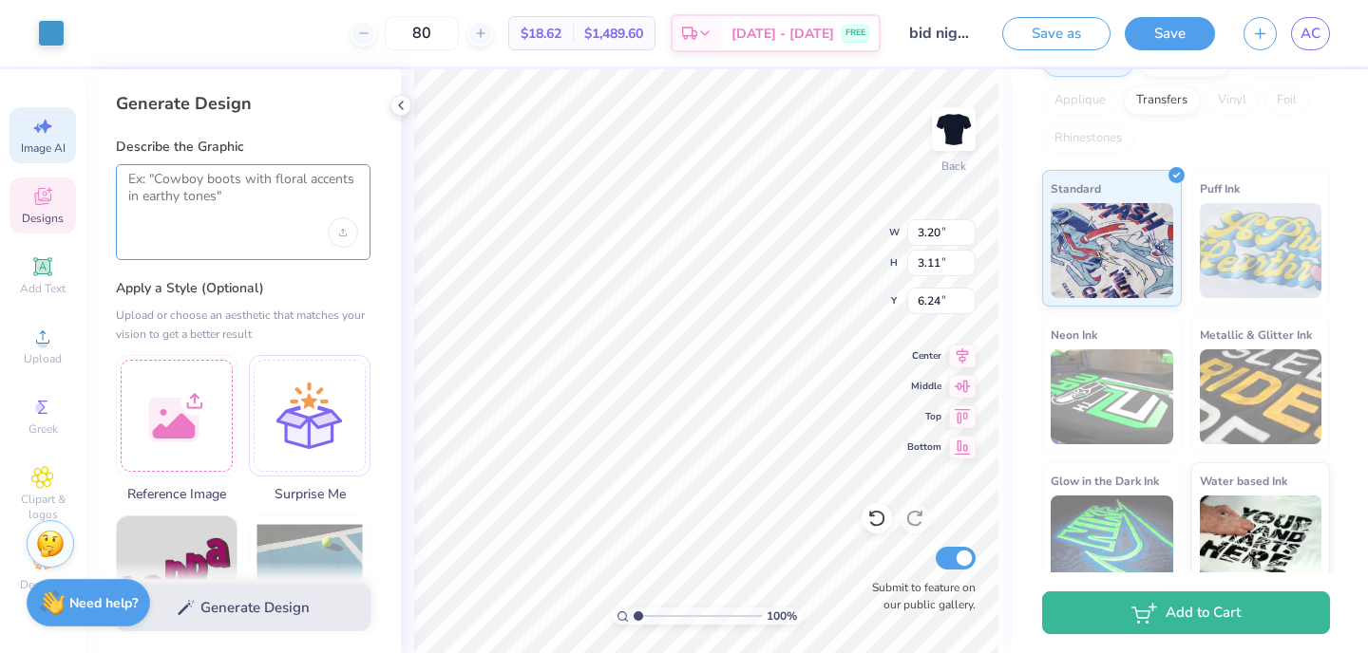
click at [199, 197] on textarea at bounding box center [243, 194] width 230 height 47
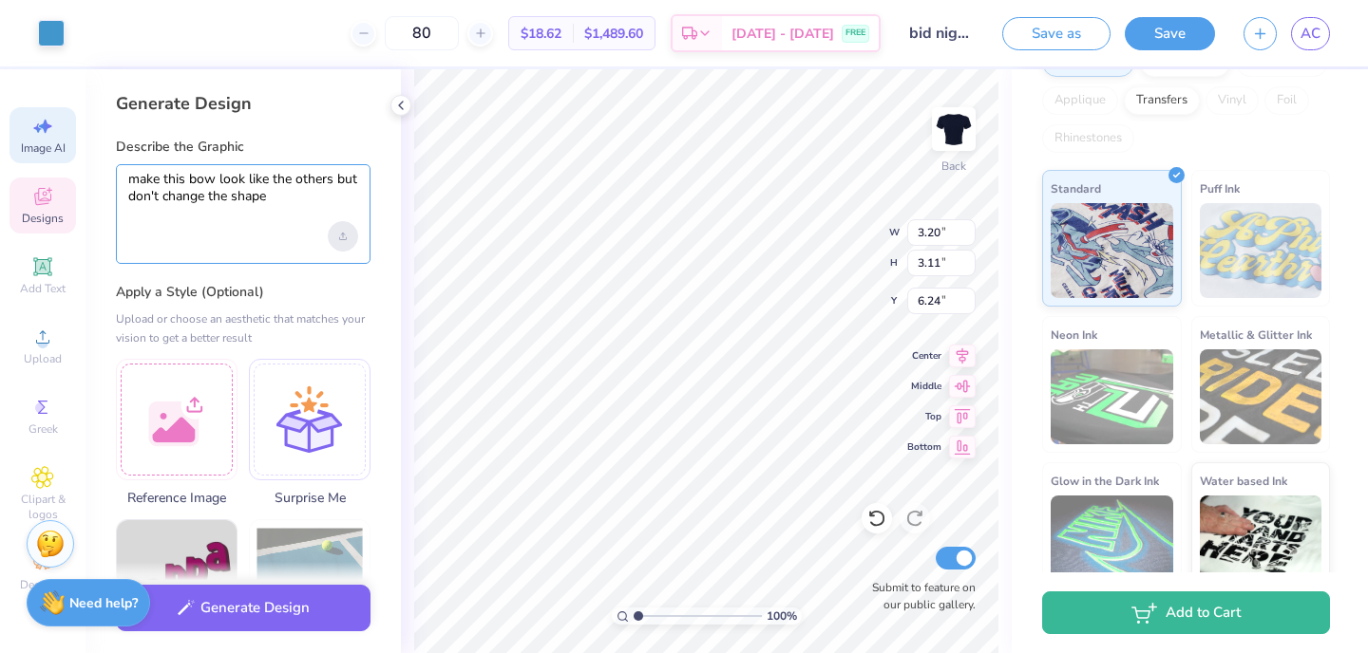
type textarea "make this bow look like the others but don't change the shape"
click at [338, 234] on div "Upload image" at bounding box center [343, 236] width 30 height 30
drag, startPoint x: 276, startPoint y: 200, endPoint x: 27, endPoint y: 101, distance: 269.0
click at [26, 99] on div "Art colors 80 $18.62 Per Item $1,489.60 Total Est. Delivery [DATE] - [DATE] FRE…" at bounding box center [684, 326] width 1368 height 653
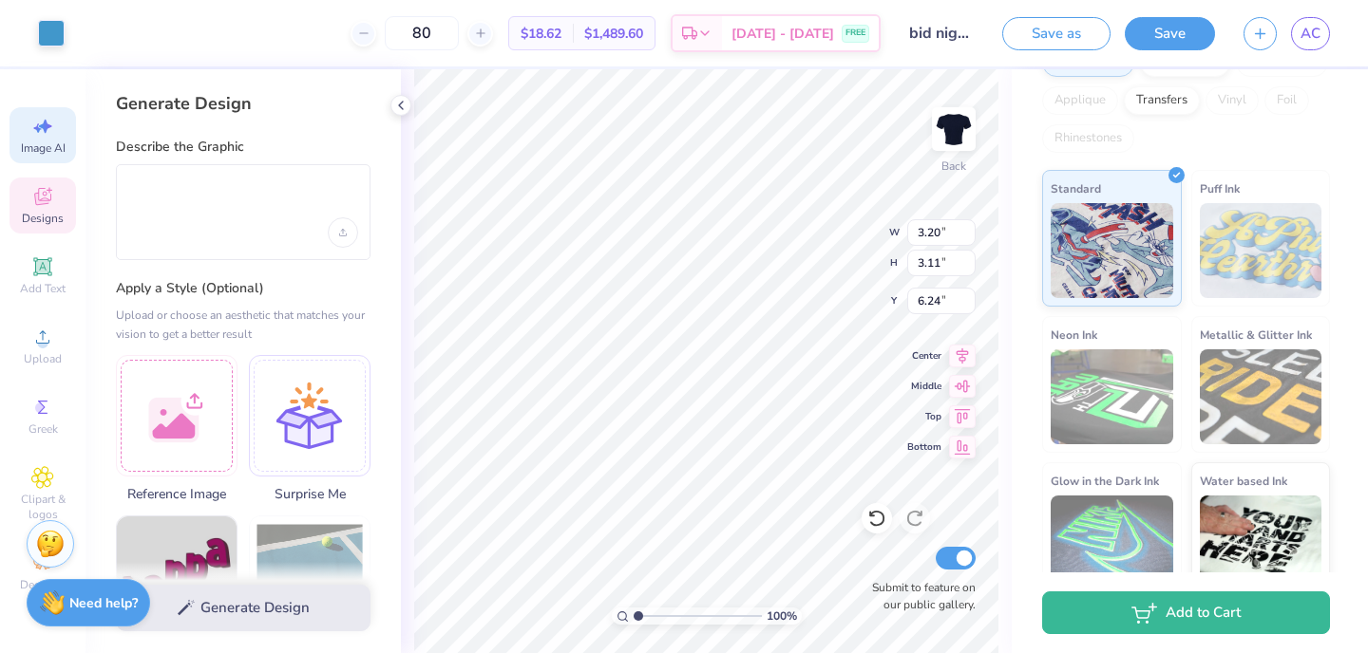
type input "3.27"
type input "2.97"
type input "6.55"
type input "5.84"
type input "5.34"
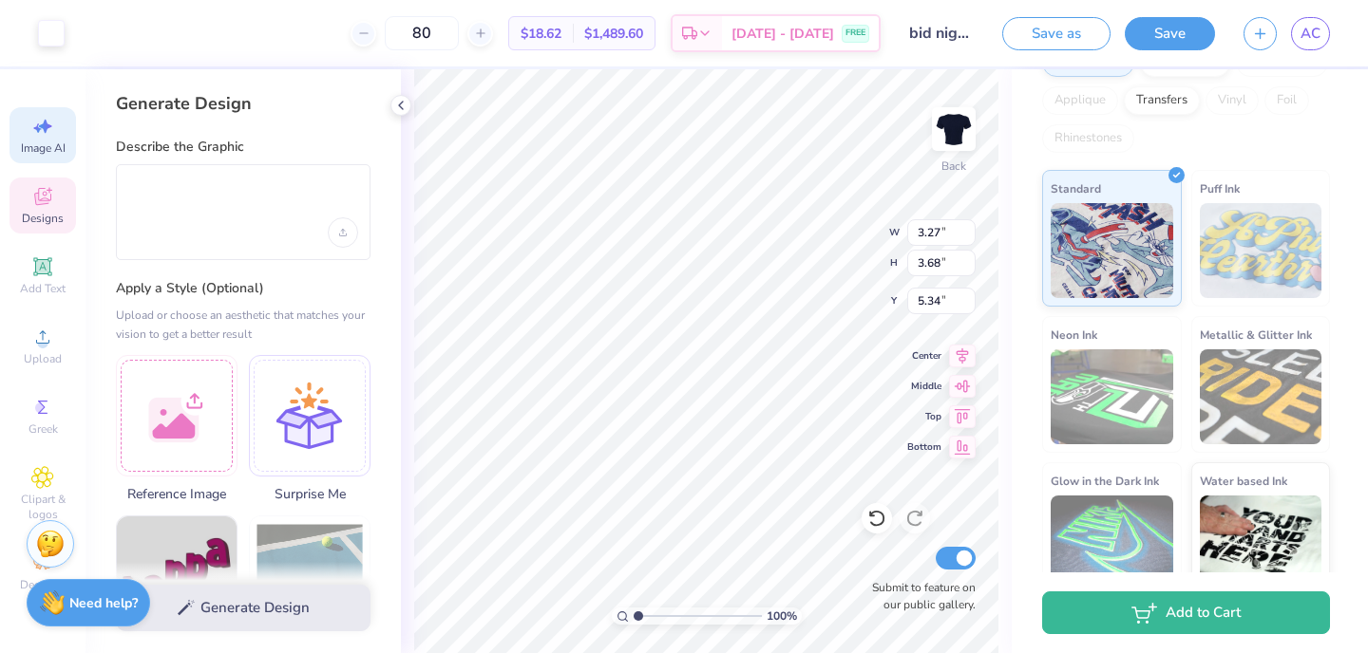
type input "5.05"
type input "1.71"
type input "6.33"
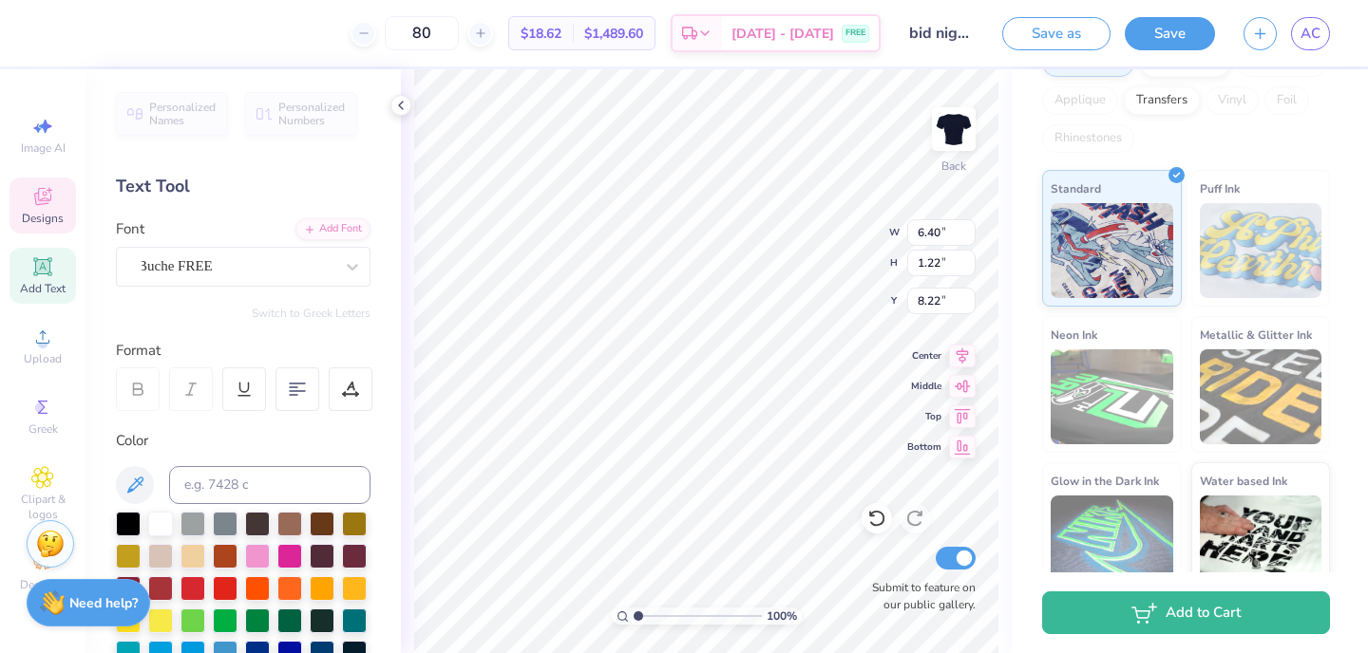
type input "7.89"
type input "3.27"
type input "2.97"
type input "5.53"
type input "2.34"
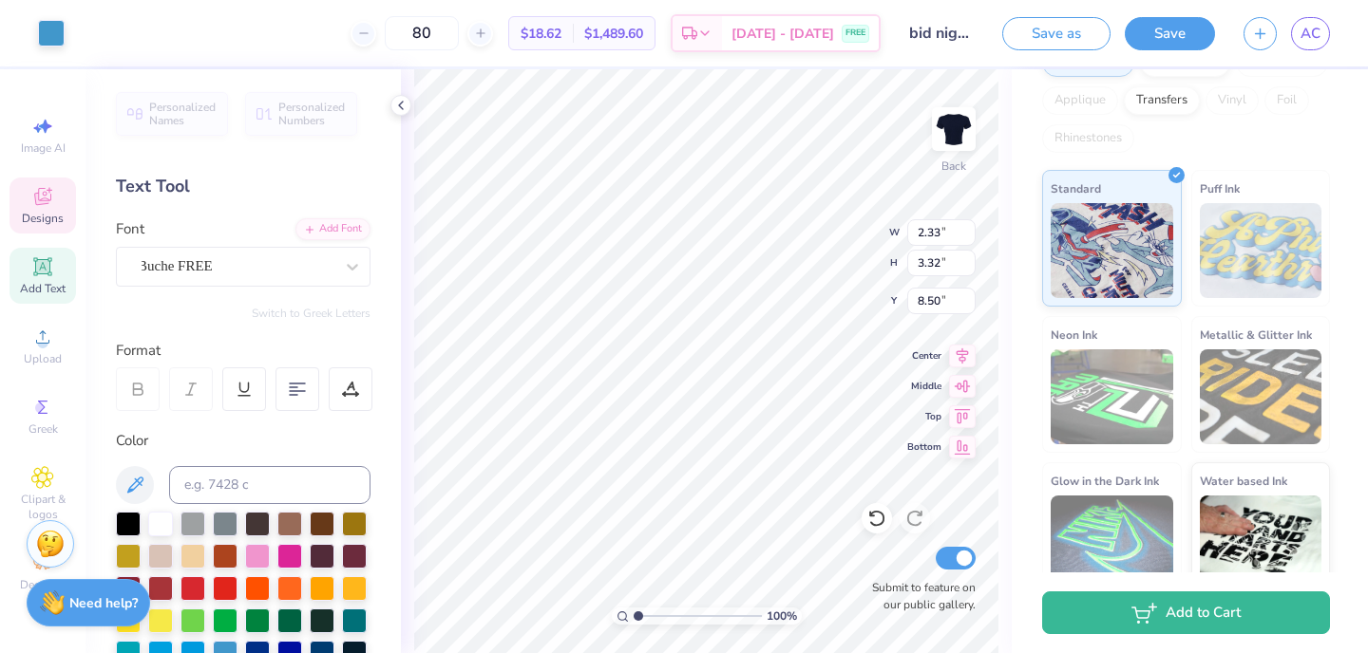
type input "3.36"
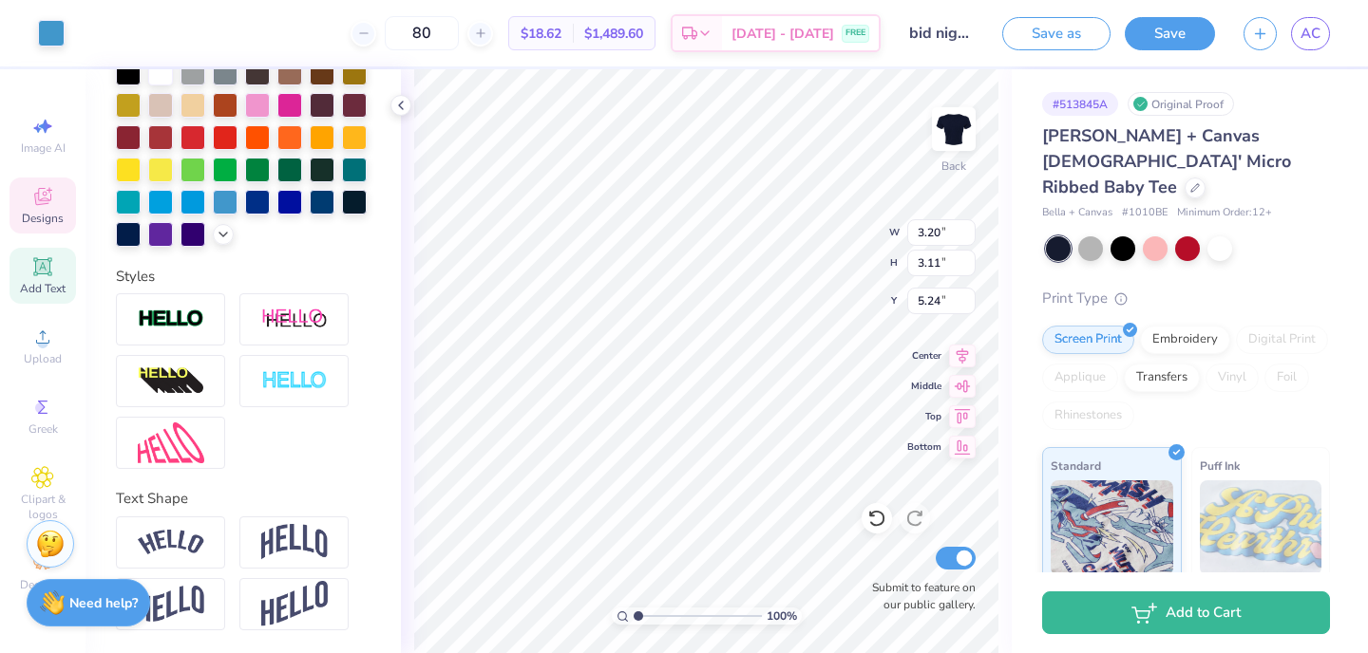
scroll to position [451, 0]
click at [88, 595] on strong "Need help?" at bounding box center [103, 601] width 68 height 18
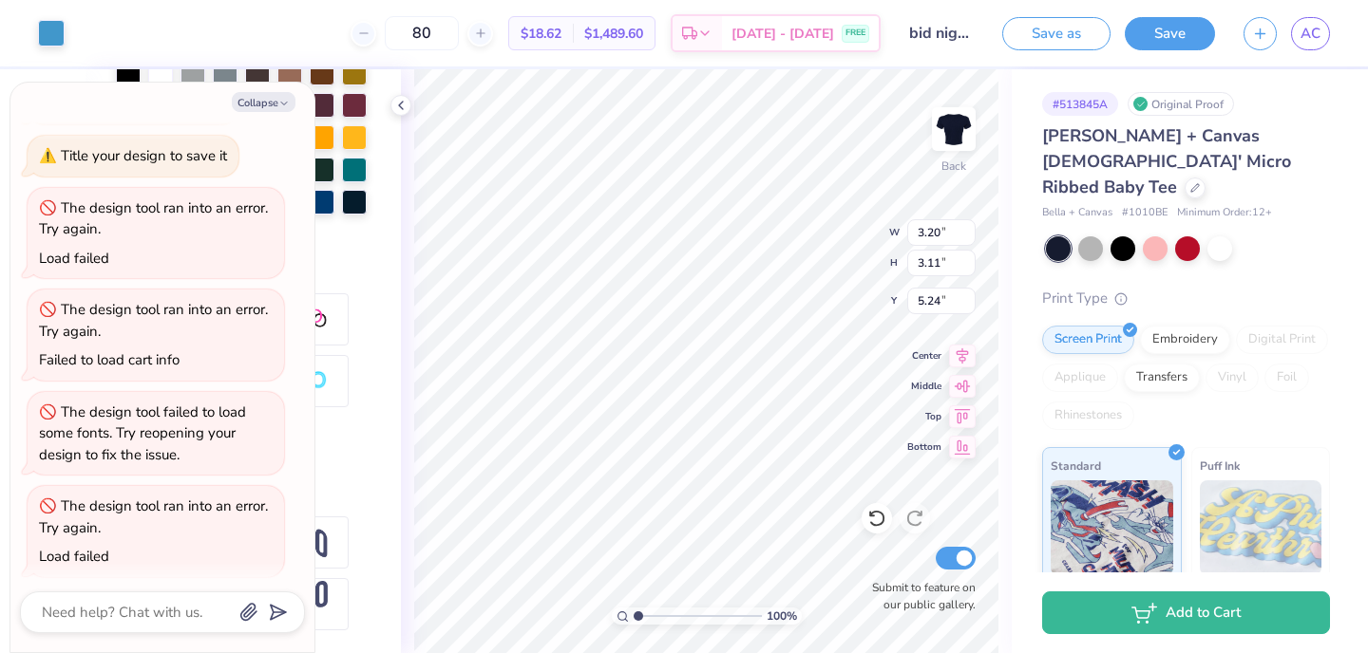
scroll to position [527, 0]
click at [282, 94] on button "Collapse" at bounding box center [264, 102] width 64 height 20
type textarea "x"
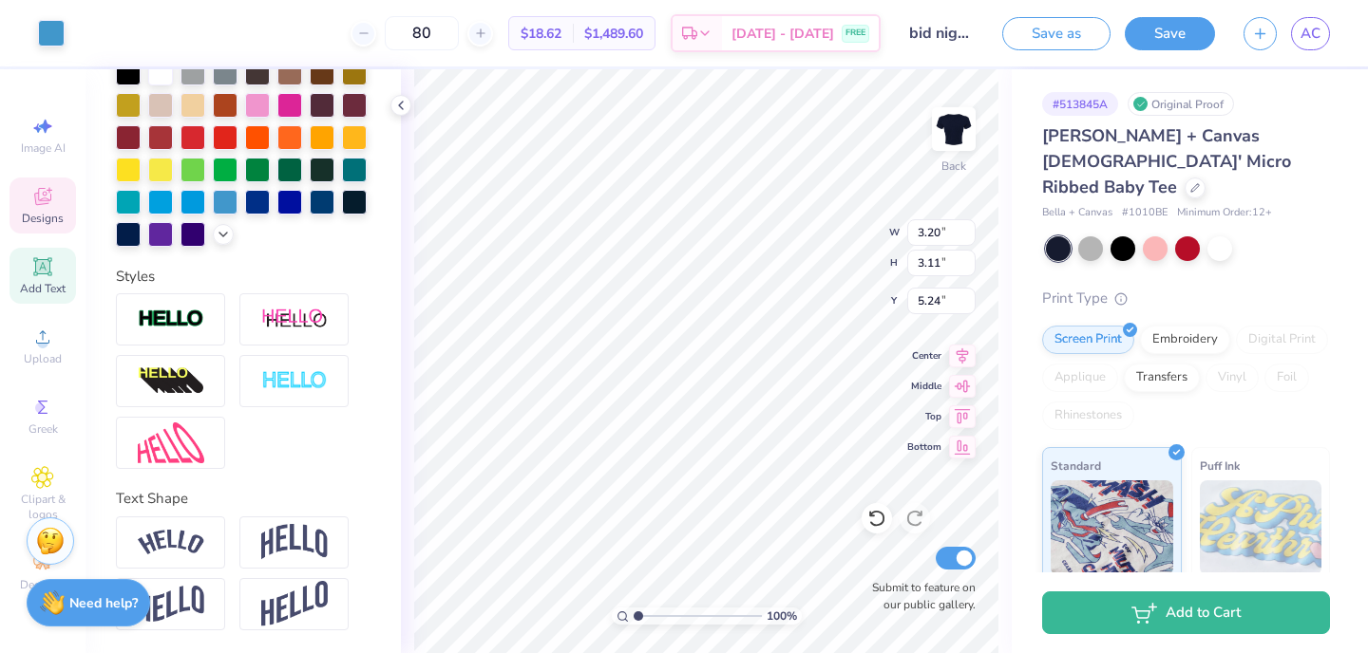
click at [46, 542] on img at bounding box center [50, 541] width 28 height 28
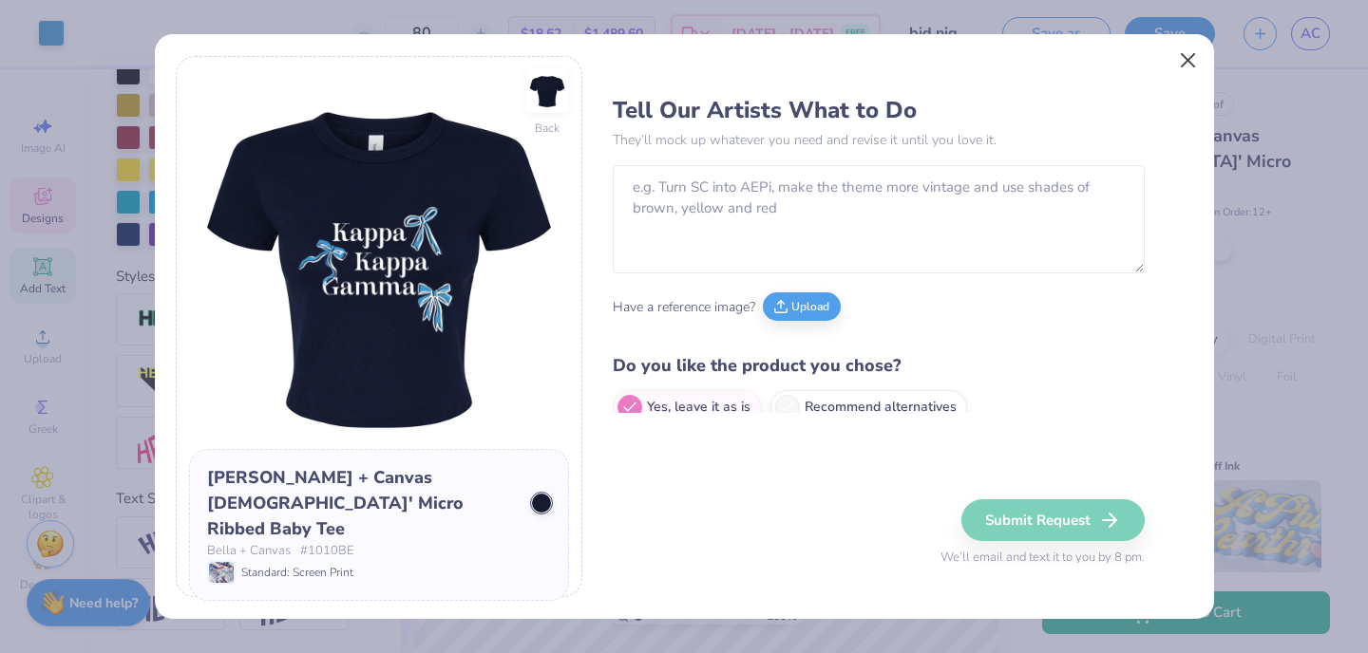
click at [1186, 59] on button "Close" at bounding box center [1187, 61] width 36 height 36
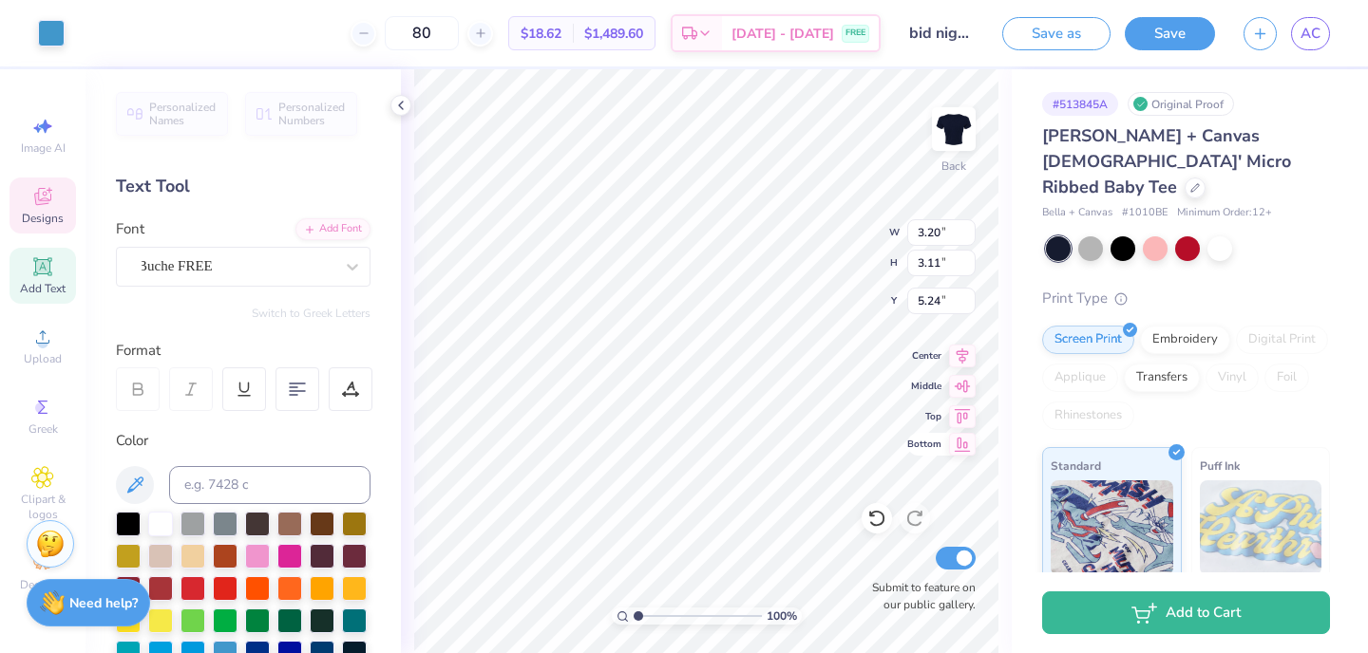
scroll to position [0, 0]
click at [963, 445] on icon at bounding box center [962, 445] width 16 height 14
click at [959, 385] on icon at bounding box center [962, 383] width 27 height 23
type input "6.94"
type input "3.20"
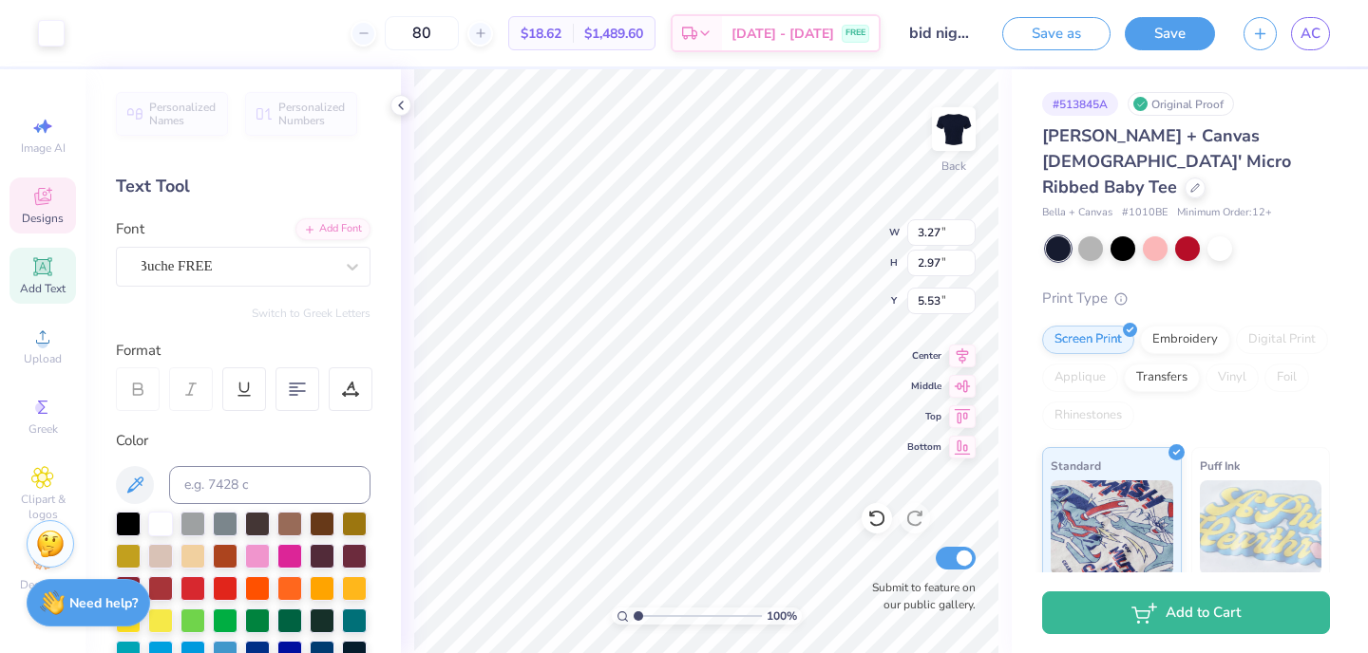
type input "3.11"
type input "5.14"
click at [161, 516] on div at bounding box center [160, 522] width 25 height 25
click at [161, 523] on div at bounding box center [160, 522] width 25 height 25
click at [52, 36] on div at bounding box center [51, 31] width 27 height 27
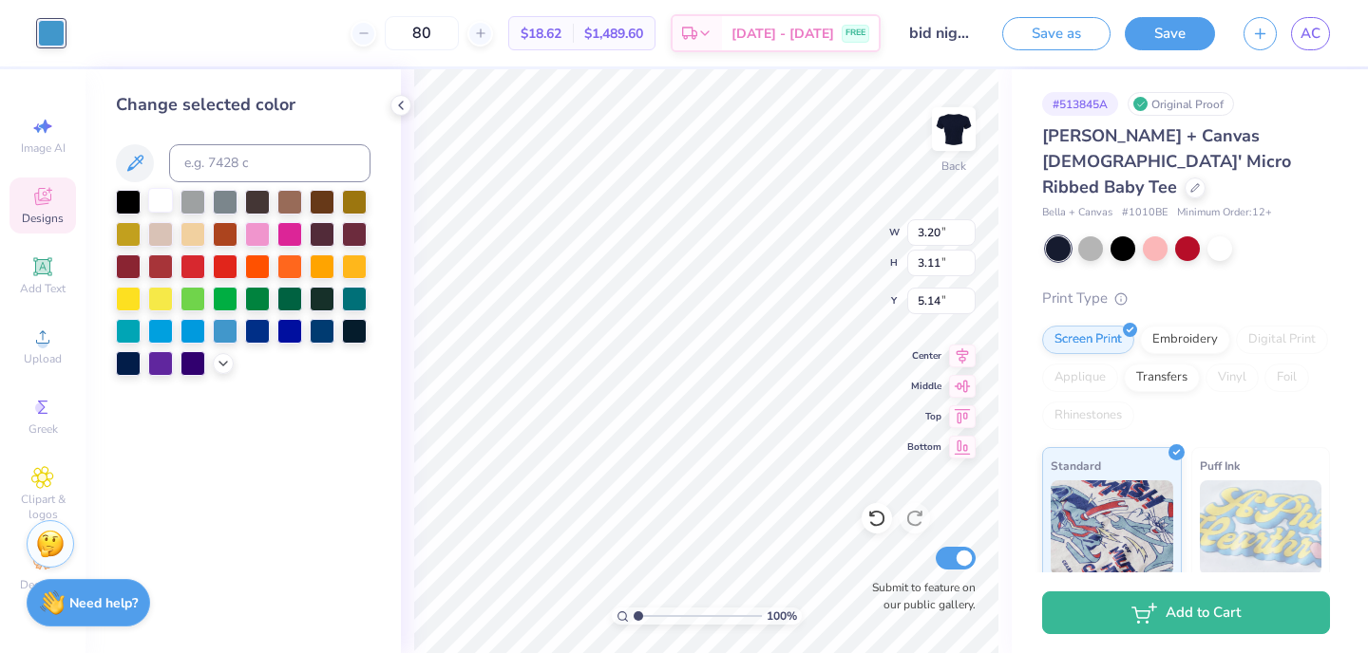
click at [166, 198] on div at bounding box center [160, 200] width 25 height 25
type input "3.27"
type input "2.97"
type input "5.53"
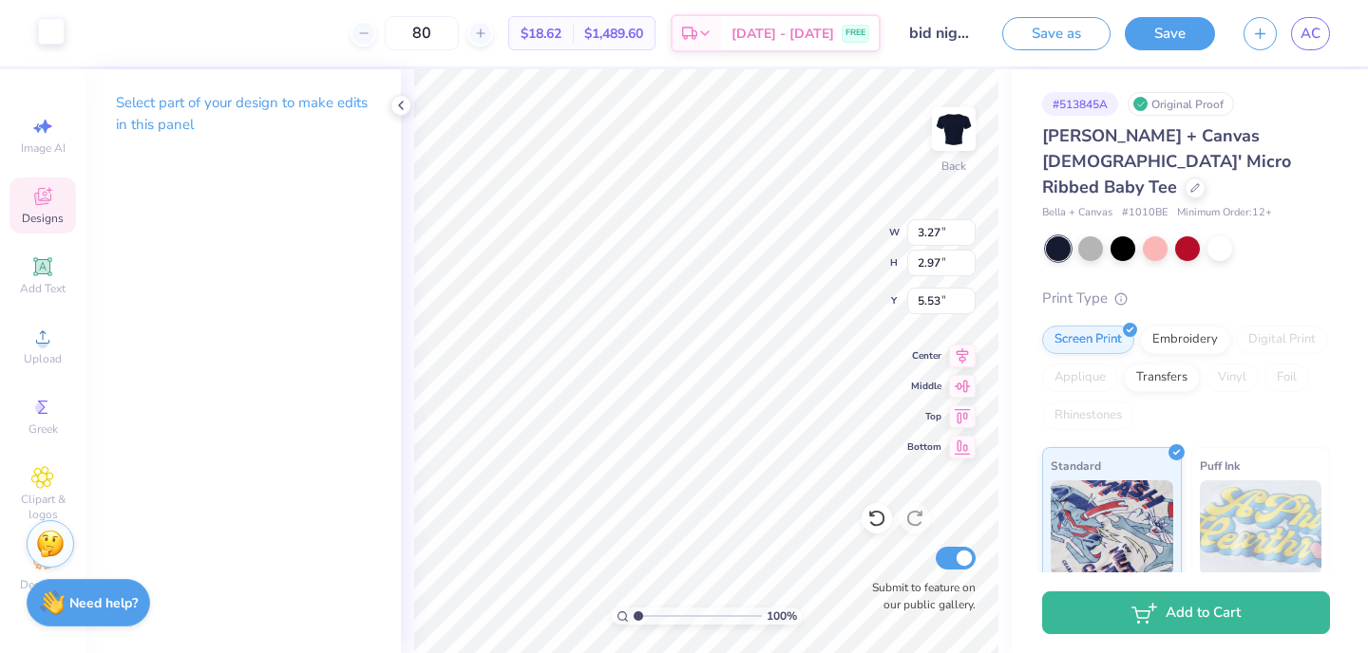
click at [58, 40] on div at bounding box center [51, 31] width 27 height 27
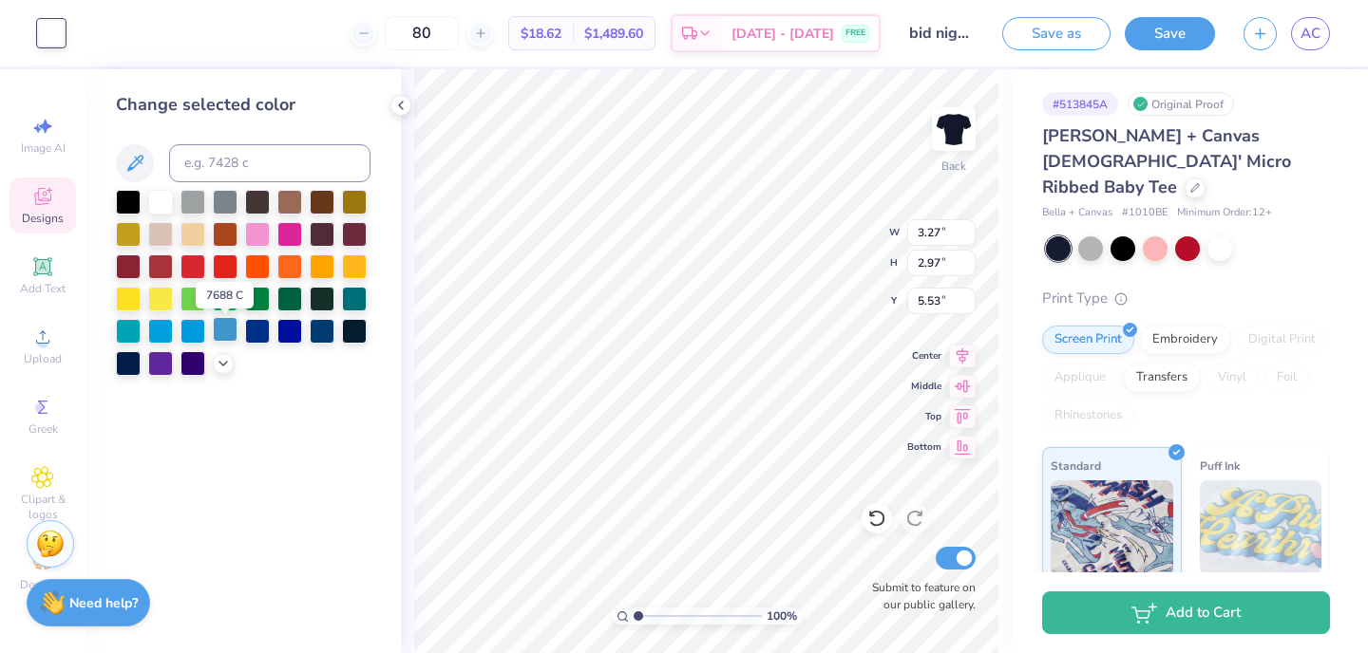
click at [219, 330] on div at bounding box center [225, 329] width 25 height 25
type input "3.20"
type input "3.11"
type input "5.14"
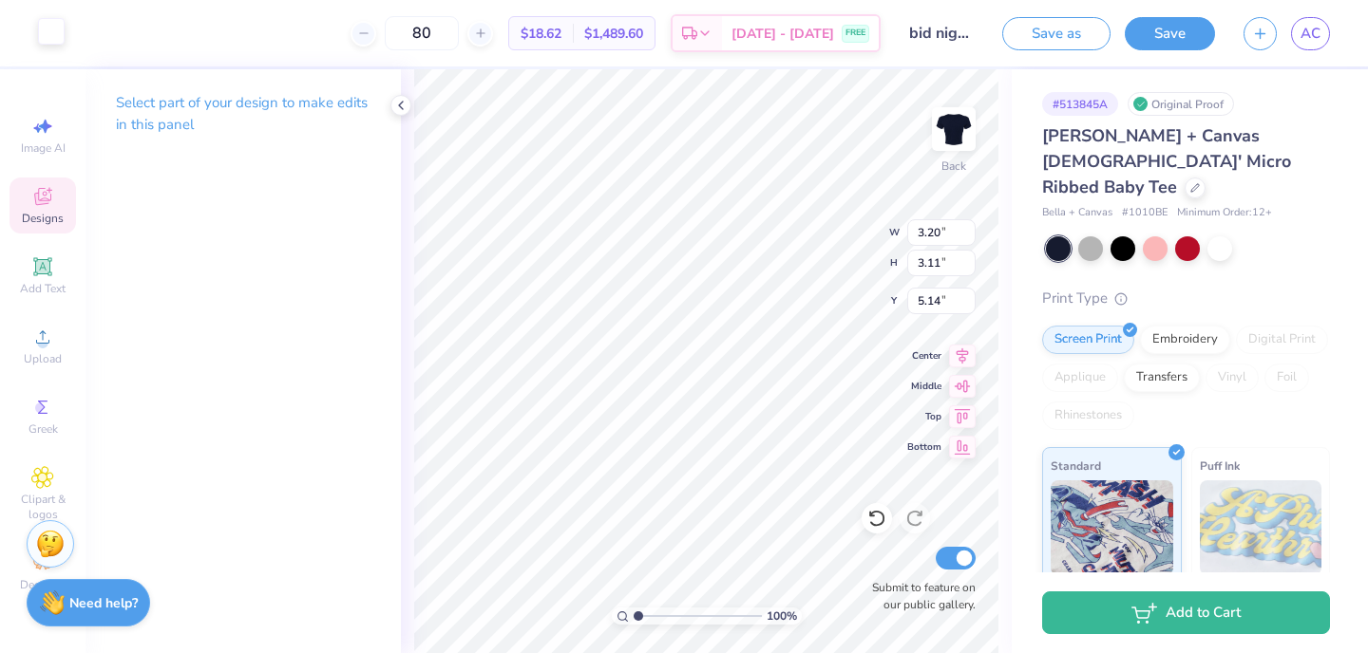
click at [46, 28] on div at bounding box center [51, 31] width 27 height 27
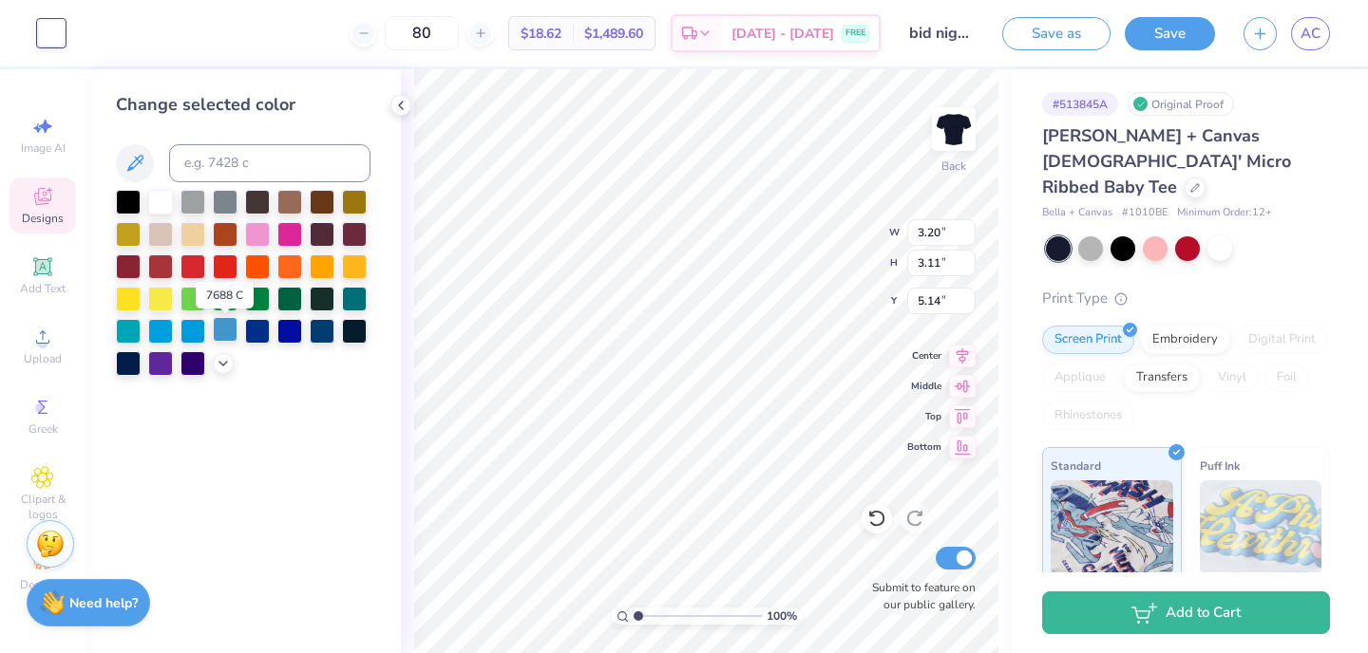
click at [227, 327] on div at bounding box center [225, 329] width 25 height 25
